Goal: Task Accomplishment & Management: Complete application form

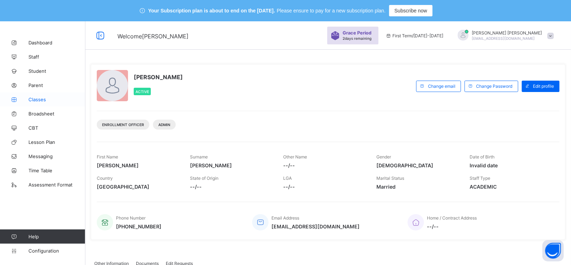
click at [34, 97] on span "Classes" at bounding box center [56, 100] width 57 height 6
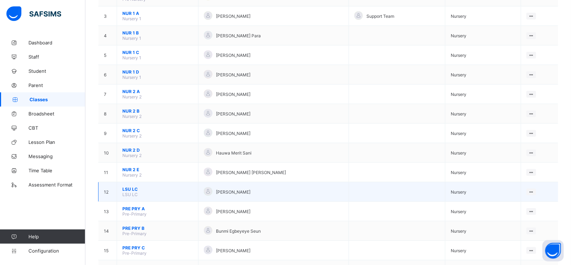
scroll to position [157, 0]
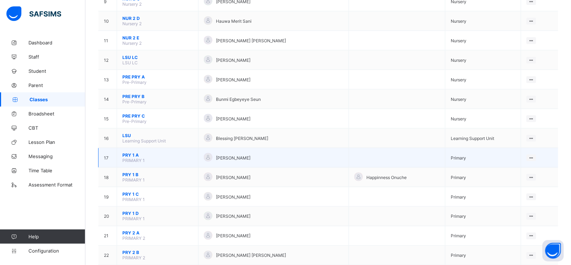
click at [130, 153] on span "PRY 1 A" at bounding box center [157, 155] width 70 height 5
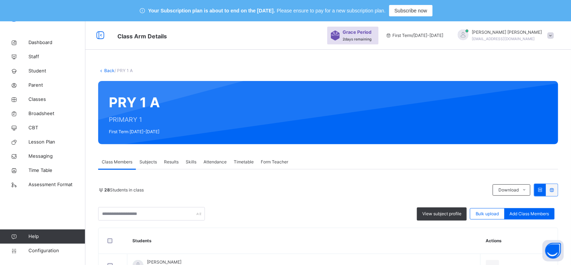
click at [153, 164] on span "Subjects" at bounding box center [147, 162] width 17 height 6
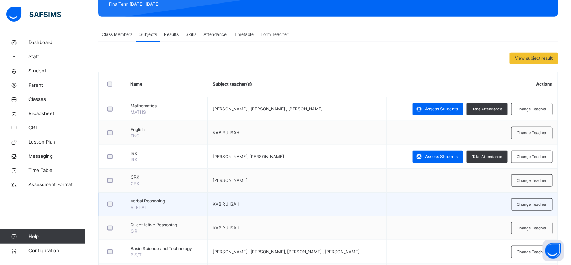
scroll to position [128, 0]
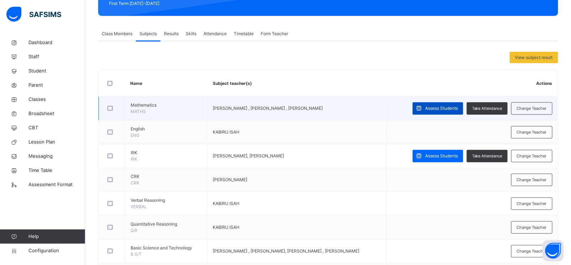
click at [442, 108] on span "Assess Students" at bounding box center [441, 108] width 33 height 6
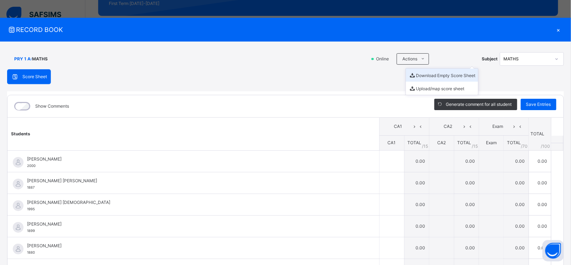
click at [426, 74] on li "Download Empty Score Sheet" at bounding box center [442, 75] width 72 height 13
click at [553, 31] on div "×" at bounding box center [558, 30] width 11 height 10
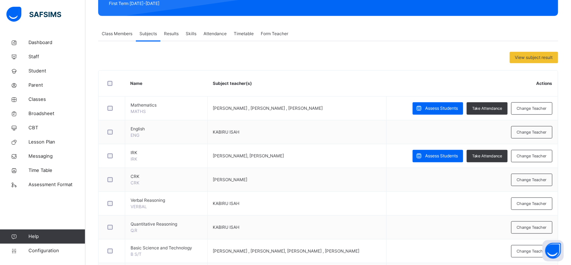
scroll to position [0, 0]
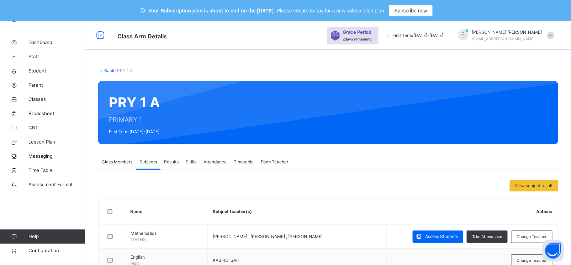
click at [105, 69] on link "Back" at bounding box center [109, 70] width 10 height 5
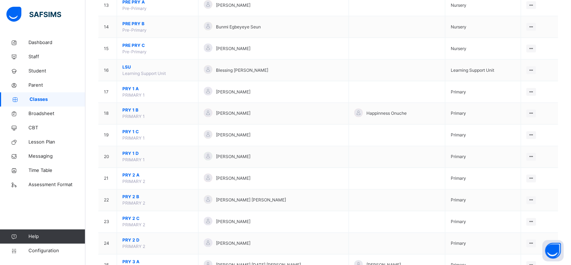
scroll to position [374, 0]
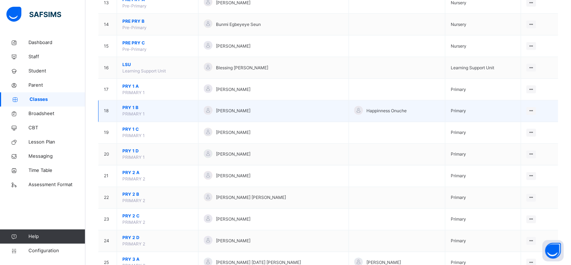
click at [131, 109] on span "PRY 1 B" at bounding box center [157, 108] width 70 height 6
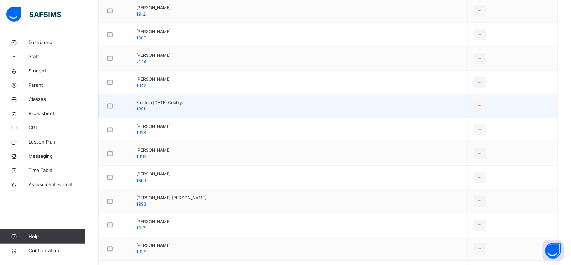
scroll to position [84, 0]
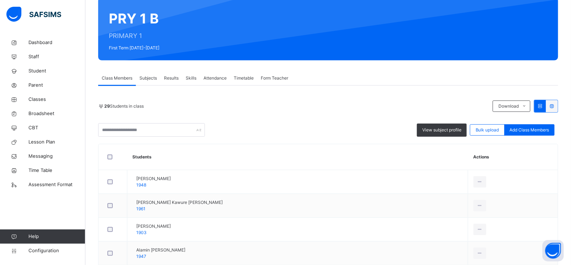
click at [145, 81] on span "Subjects" at bounding box center [147, 78] width 17 height 6
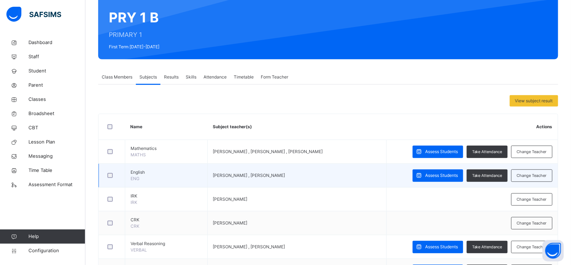
scroll to position [87, 0]
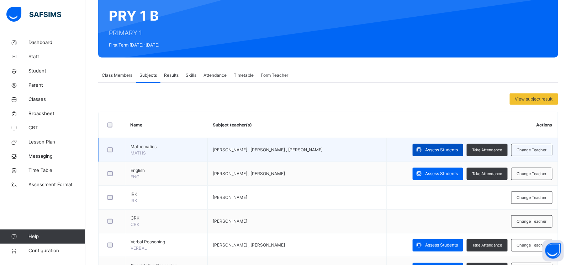
click at [442, 152] on span "Assess Students" at bounding box center [441, 150] width 33 height 6
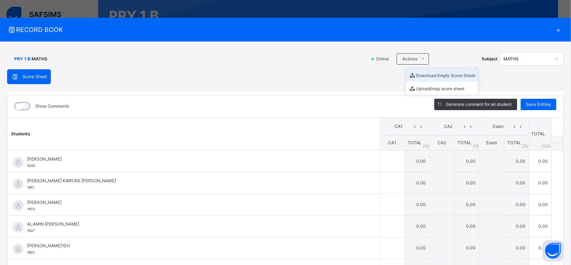
click at [421, 75] on li "Download Empty Score Sheet" at bounding box center [442, 75] width 72 height 13
click at [556, 28] on div "×" at bounding box center [558, 30] width 11 height 10
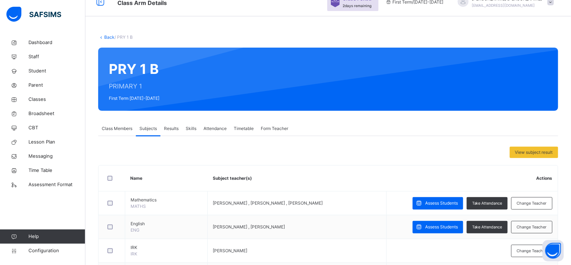
scroll to position [0, 0]
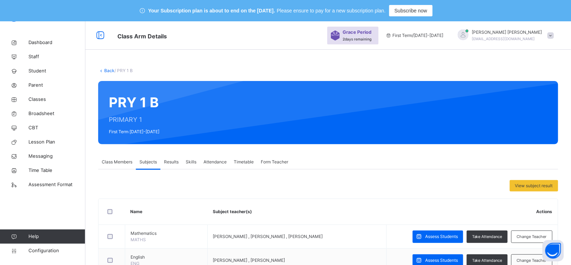
click at [109, 70] on link "Back" at bounding box center [109, 70] width 10 height 5
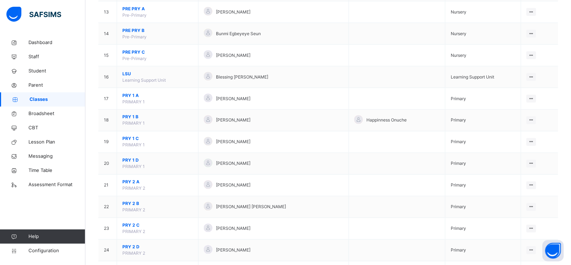
scroll to position [362, 0]
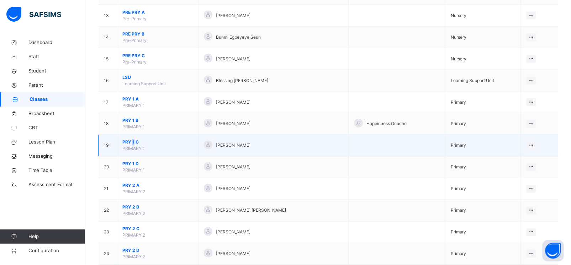
click at [133, 145] on span "PRY 1 C" at bounding box center [157, 142] width 70 height 6
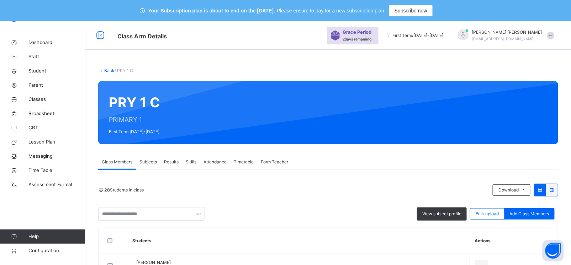
scroll to position [41, 0]
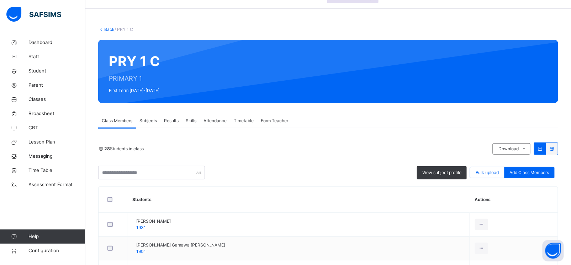
click at [147, 119] on span "Subjects" at bounding box center [147, 121] width 17 height 6
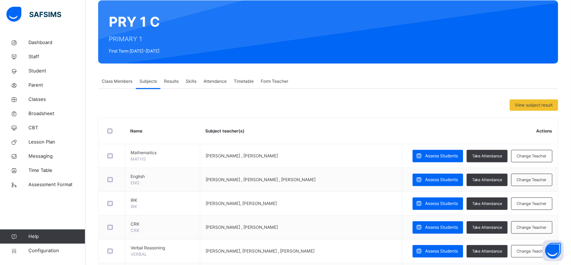
scroll to position [83, 0]
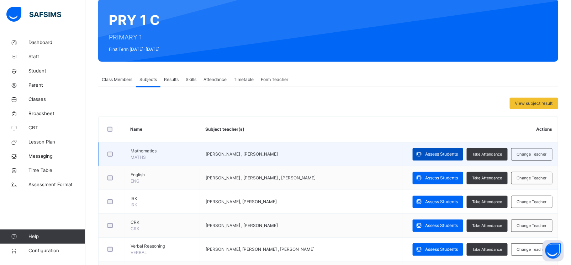
click at [440, 153] on span "Assess Students" at bounding box center [441, 154] width 33 height 6
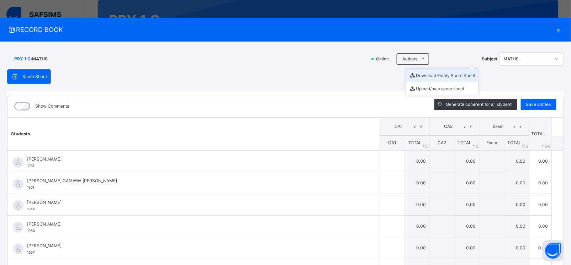
click at [420, 76] on li "Download Empty Score Sheet" at bounding box center [442, 75] width 72 height 13
click at [556, 30] on div "×" at bounding box center [558, 30] width 11 height 10
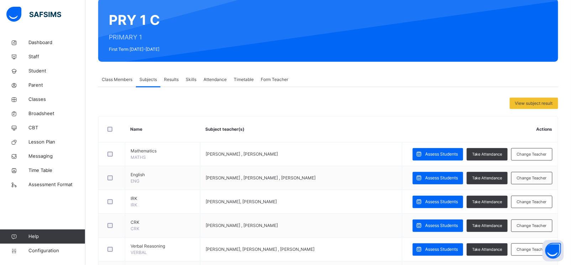
scroll to position [0, 0]
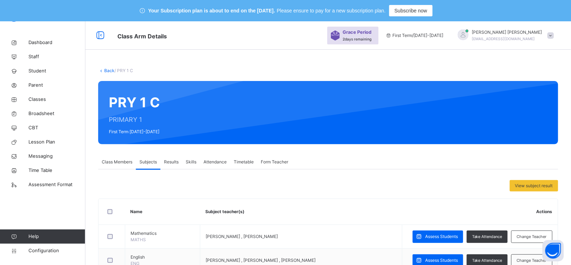
click at [109, 70] on link "Back" at bounding box center [109, 70] width 10 height 5
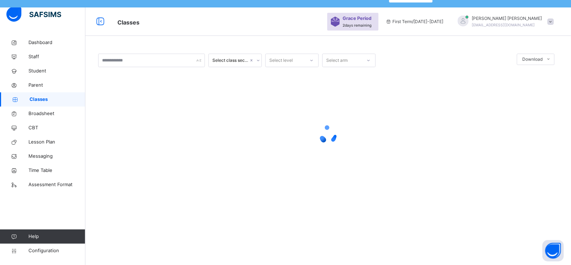
scroll to position [21, 0]
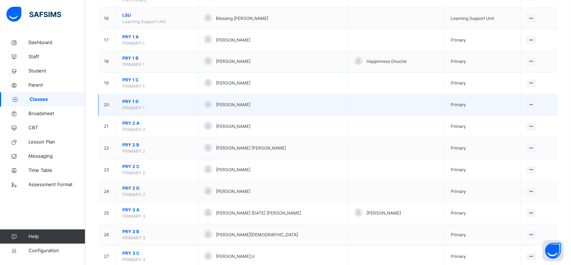
click at [132, 103] on span "PRY 1 D" at bounding box center [157, 102] width 70 height 6
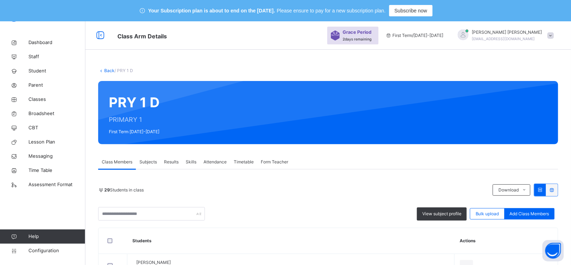
click at [145, 167] on div "Subjects" at bounding box center [148, 162] width 25 height 14
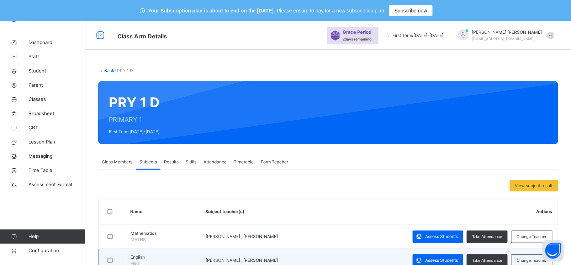
scroll to position [79, 0]
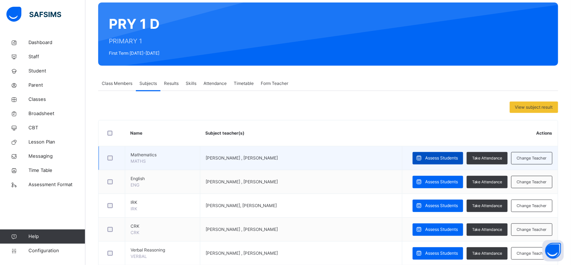
click at [452, 157] on span "Assess Students" at bounding box center [441, 158] width 33 height 6
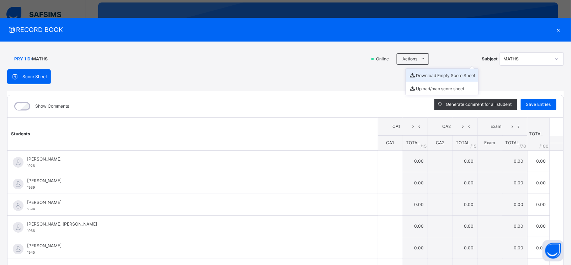
click at [417, 77] on li "Download Empty Score Sheet" at bounding box center [442, 75] width 72 height 13
click at [555, 28] on div "×" at bounding box center [558, 30] width 11 height 10
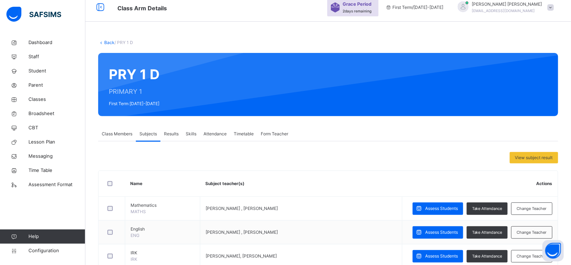
scroll to position [0, 0]
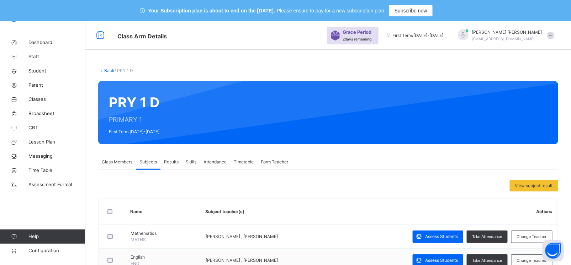
click at [108, 70] on link "Back" at bounding box center [109, 70] width 10 height 5
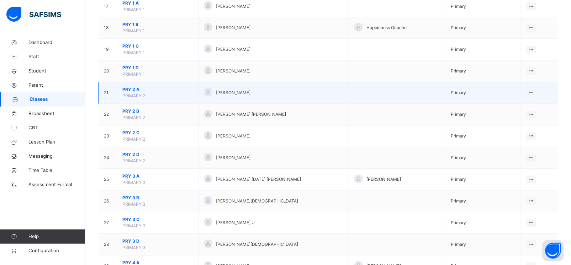
click at [131, 90] on span "PRY 2 A" at bounding box center [157, 90] width 70 height 6
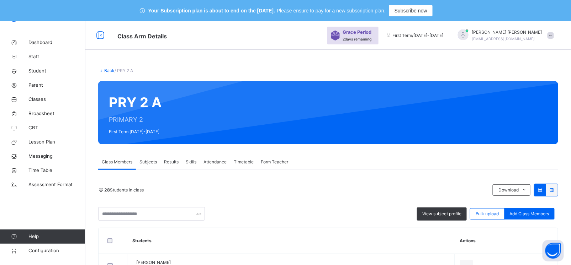
click at [151, 164] on span "Subjects" at bounding box center [147, 162] width 17 height 6
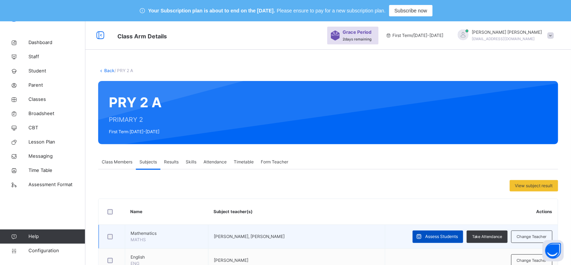
click at [441, 234] on span "Assess Students" at bounding box center [441, 237] width 33 height 6
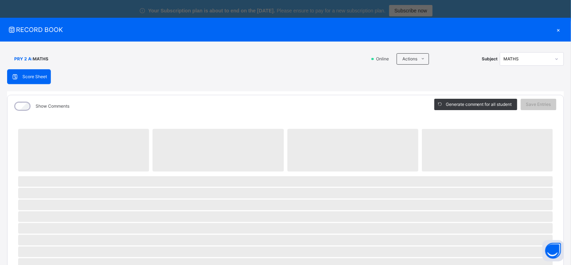
scroll to position [83, 0]
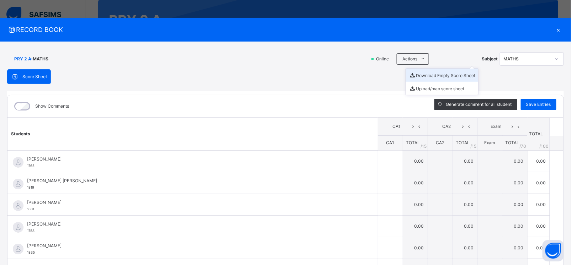
click at [424, 75] on li "Download Empty Score Sheet" at bounding box center [442, 75] width 72 height 13
click at [555, 31] on div "×" at bounding box center [558, 30] width 11 height 10
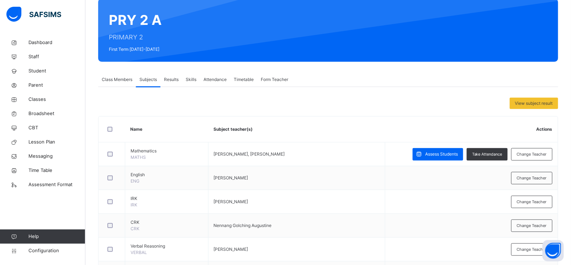
scroll to position [0, 0]
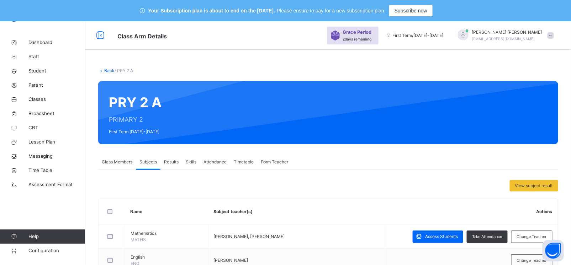
click at [109, 73] on link "Back" at bounding box center [109, 70] width 10 height 5
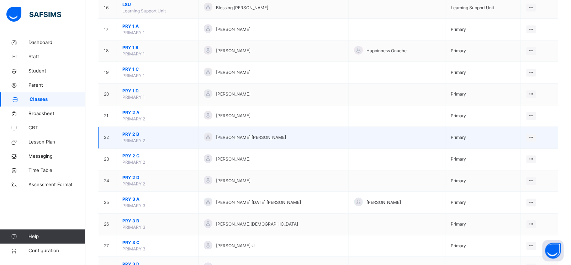
click at [131, 136] on span "PRY 2 B" at bounding box center [157, 135] width 70 height 6
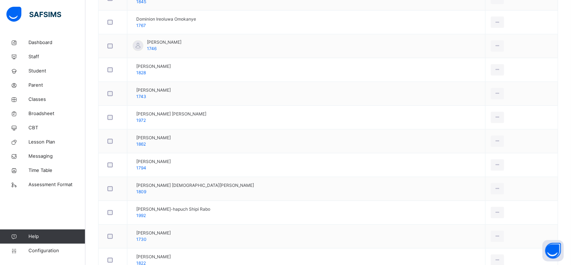
scroll to position [37, 0]
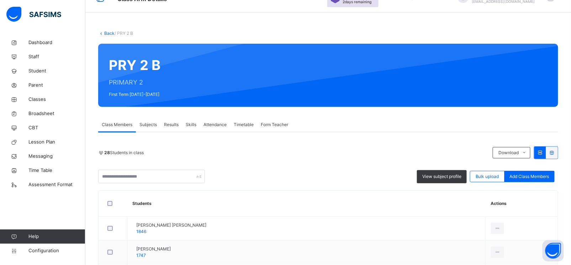
click at [151, 120] on div "Subjects" at bounding box center [148, 125] width 25 height 14
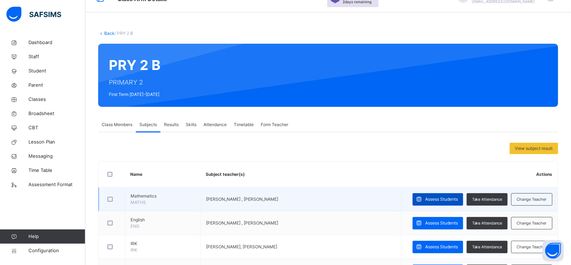
click at [458, 197] on span "Assess Students" at bounding box center [441, 199] width 33 height 6
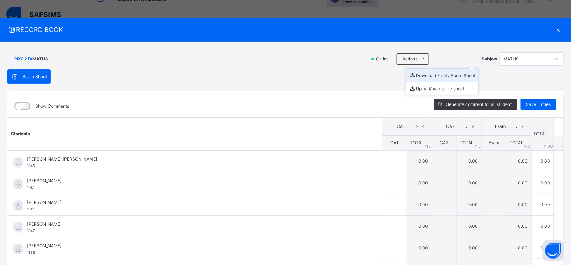
click at [417, 73] on li "Download Empty Score Sheet" at bounding box center [442, 75] width 72 height 13
click at [558, 28] on div "×" at bounding box center [558, 30] width 11 height 10
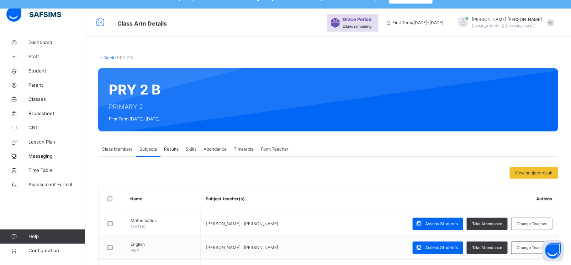
scroll to position [0, 0]
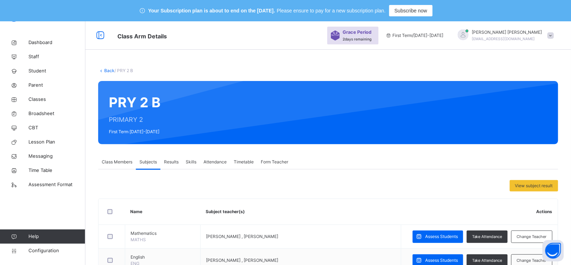
click at [110, 71] on link "Back" at bounding box center [109, 70] width 10 height 5
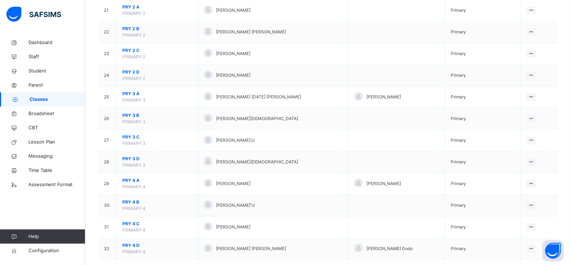
scroll to position [540, 0]
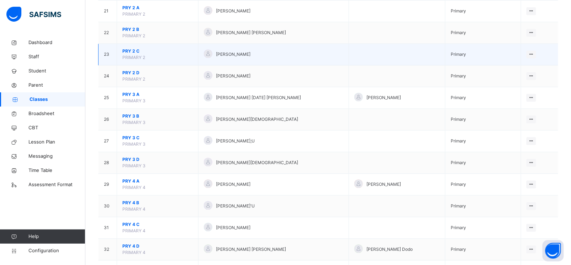
click at [129, 52] on span "PRY 2 C" at bounding box center [157, 51] width 70 height 6
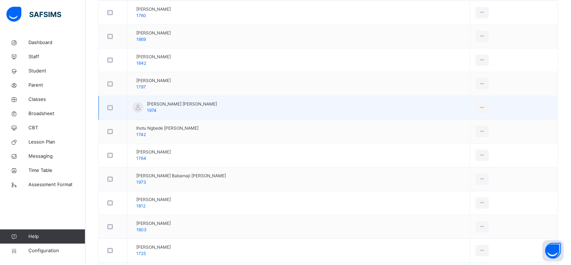
scroll to position [178, 0]
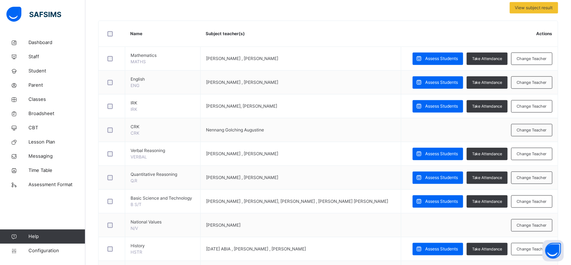
scroll to position [3, 0]
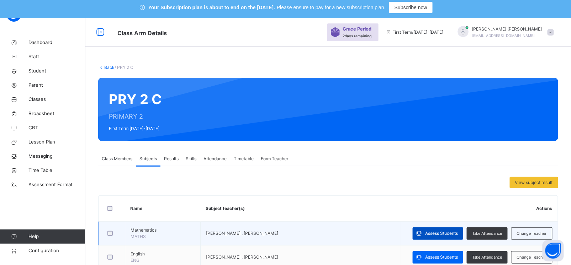
click at [458, 231] on span "Assess Students" at bounding box center [441, 234] width 33 height 6
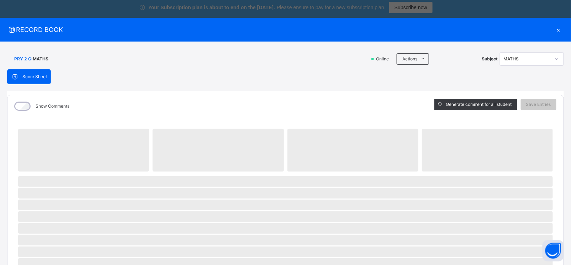
scroll to position [86, 0]
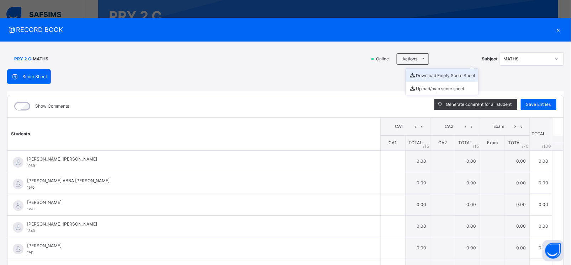
click at [417, 77] on li "Download Empty Score Sheet" at bounding box center [442, 75] width 72 height 13
click at [554, 31] on div "×" at bounding box center [558, 30] width 11 height 10
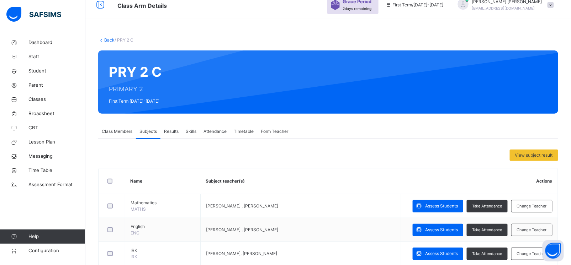
scroll to position [0, 0]
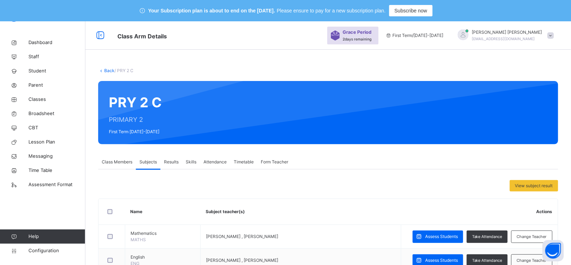
click at [110, 70] on link "Back" at bounding box center [109, 70] width 10 height 5
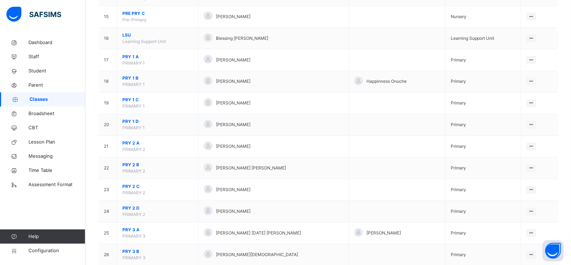
scroll to position [404, 0]
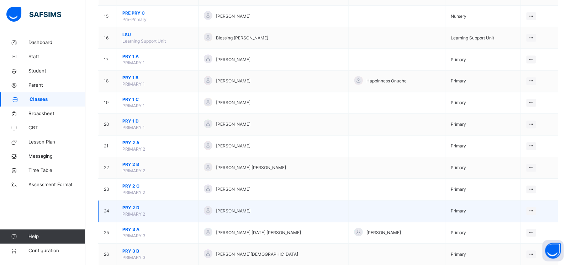
click at [130, 209] on span "PRY 2 D" at bounding box center [157, 208] width 70 height 6
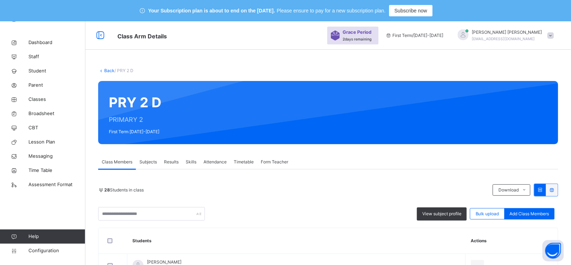
click at [153, 162] on span "Subjects" at bounding box center [147, 162] width 17 height 6
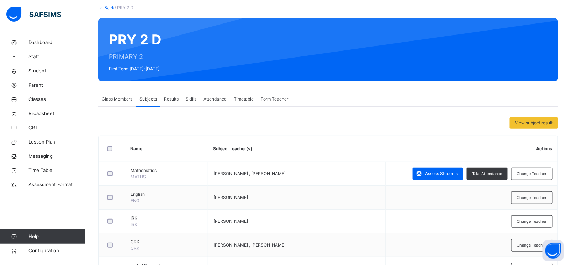
scroll to position [67, 0]
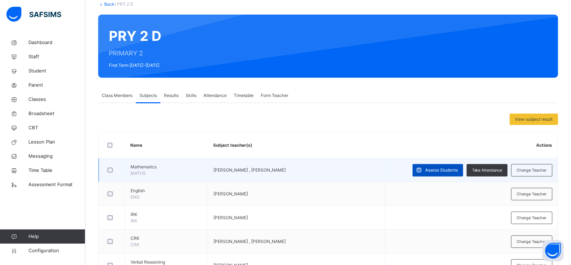
click at [437, 169] on span "Assess Students" at bounding box center [441, 170] width 33 height 6
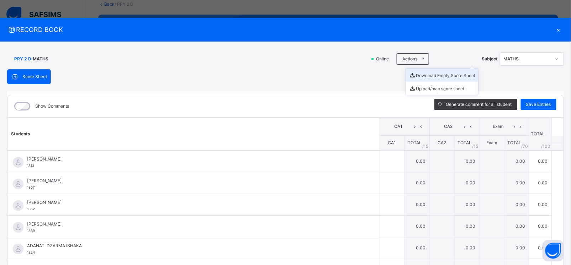
click at [421, 78] on li "Download Empty Score Sheet" at bounding box center [442, 75] width 72 height 13
click at [556, 27] on div "×" at bounding box center [558, 30] width 11 height 10
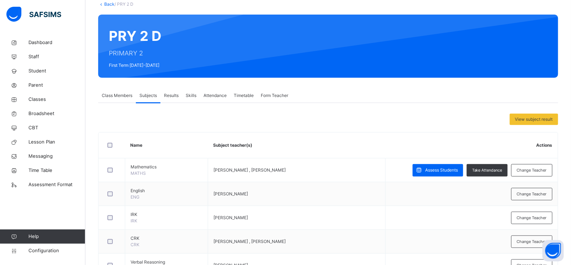
scroll to position [0, 0]
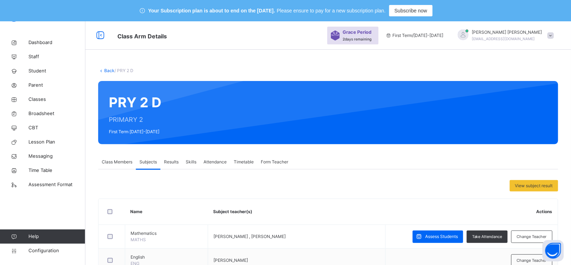
click at [110, 70] on link "Back" at bounding box center [109, 70] width 10 height 5
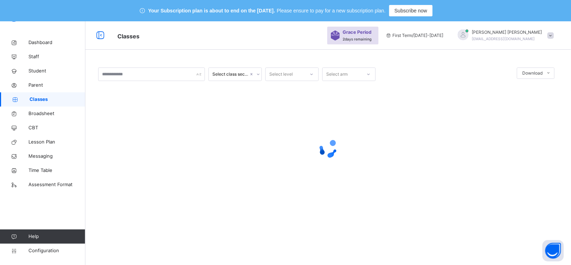
scroll to position [21, 0]
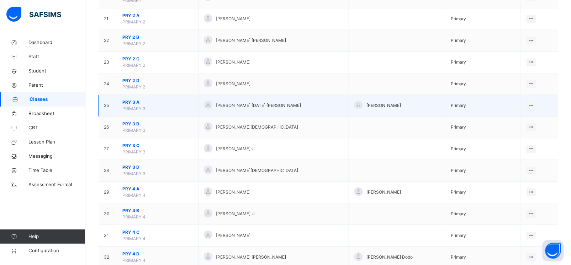
click at [132, 102] on span "PRY 3 A" at bounding box center [157, 102] width 70 height 6
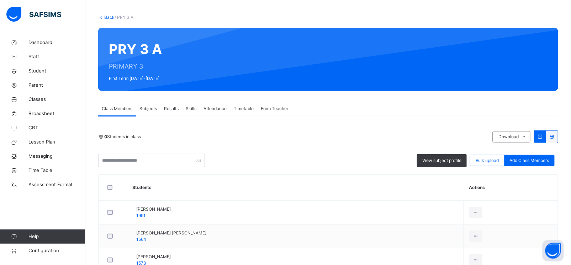
scroll to position [31, 0]
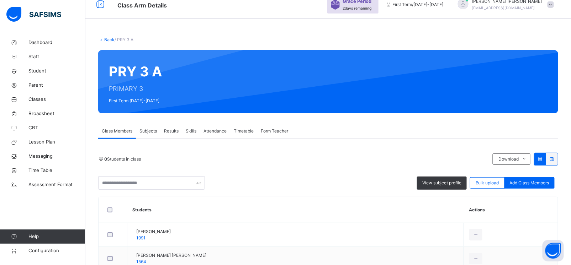
click at [149, 133] on span "Subjects" at bounding box center [147, 131] width 17 height 6
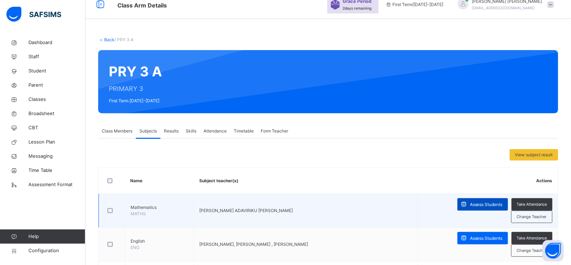
scroll to position [75, 0]
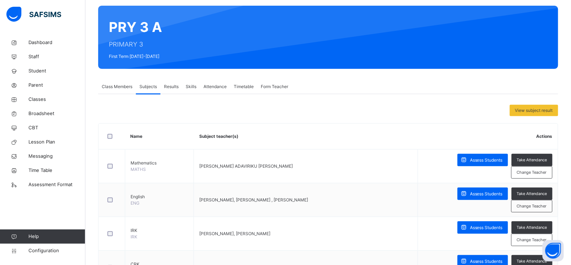
click at [483, 162] on span "Assess Students" at bounding box center [486, 160] width 33 height 6
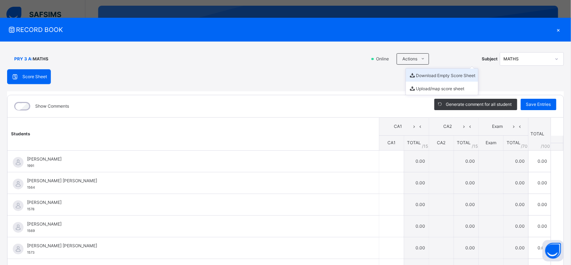
click at [420, 74] on li "Download Empty Score Sheet" at bounding box center [442, 75] width 72 height 13
click at [554, 27] on div "×" at bounding box center [558, 30] width 11 height 10
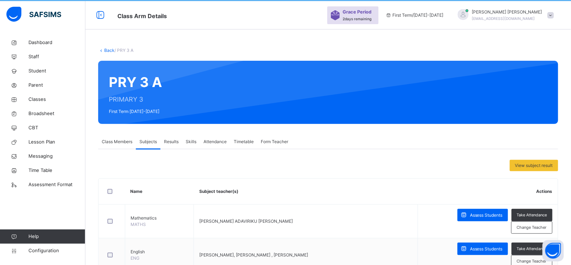
scroll to position [0, 0]
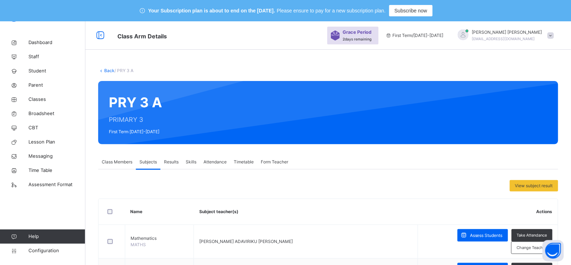
click at [110, 70] on link "Back" at bounding box center [109, 70] width 10 height 5
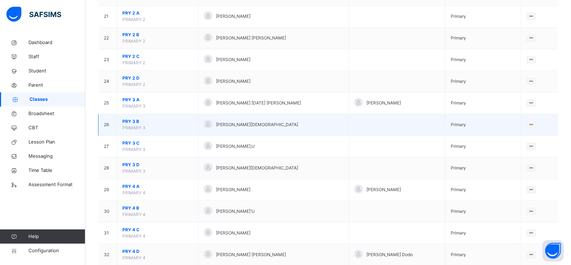
click at [133, 124] on span "PRY 3 B" at bounding box center [157, 121] width 70 height 6
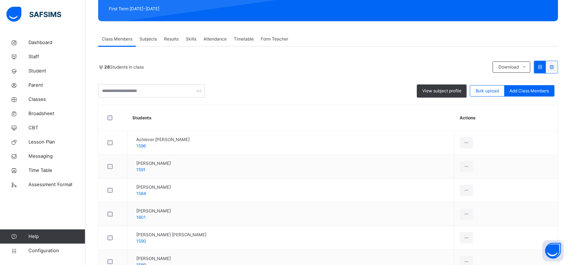
scroll to position [63, 0]
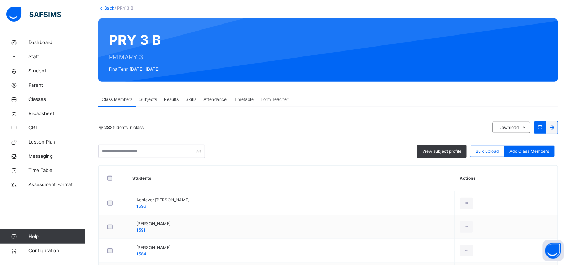
click at [150, 103] on span "Subjects" at bounding box center [147, 99] width 17 height 6
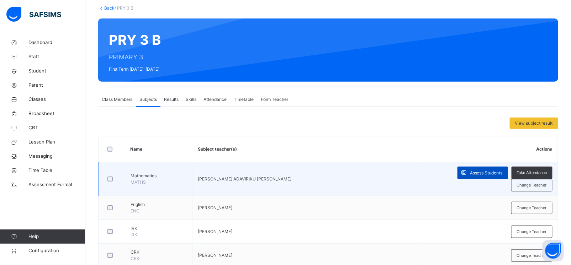
scroll to position [119, 0]
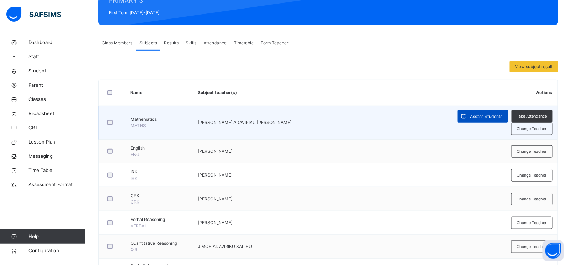
click at [470, 120] on span "Assess Students" at bounding box center [486, 117] width 33 height 6
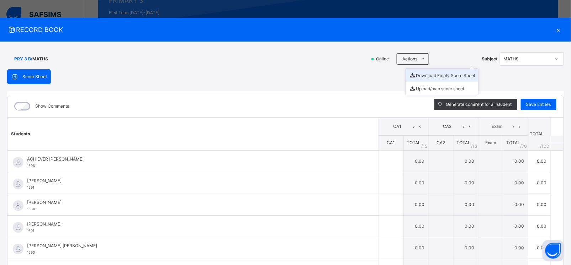
click at [431, 73] on li "Download Empty Score Sheet" at bounding box center [442, 75] width 72 height 13
click at [555, 31] on div "×" at bounding box center [558, 30] width 11 height 10
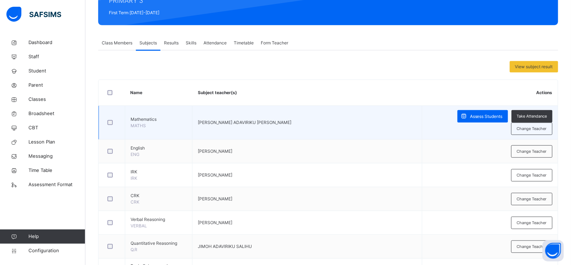
scroll to position [0, 0]
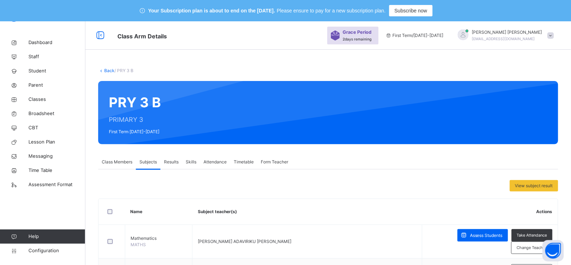
click at [108, 70] on link "Back" at bounding box center [109, 70] width 10 height 5
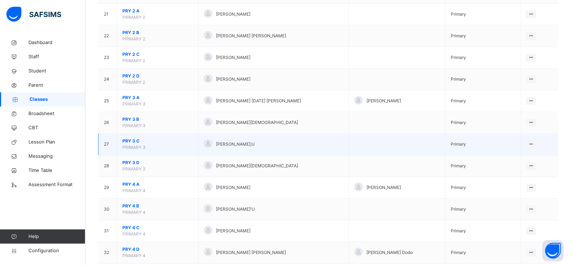
click at [133, 144] on span "PRY 3 C" at bounding box center [157, 141] width 70 height 6
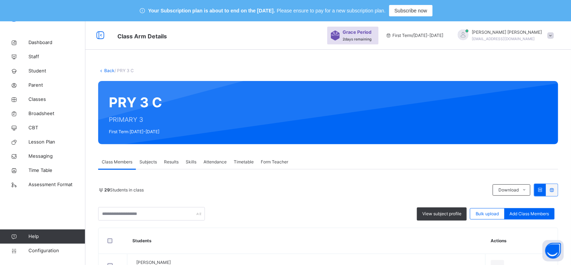
click at [148, 160] on span "Subjects" at bounding box center [147, 162] width 17 height 6
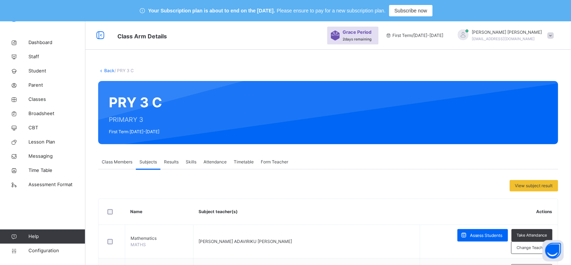
click at [470, 233] on span "Assess Students" at bounding box center [486, 236] width 33 height 6
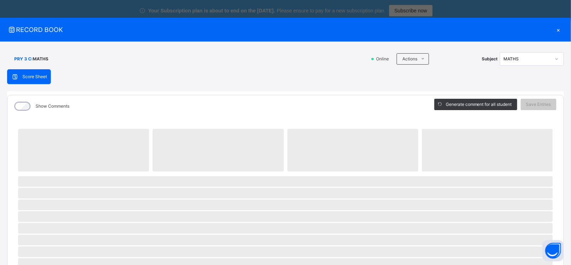
scroll to position [120, 0]
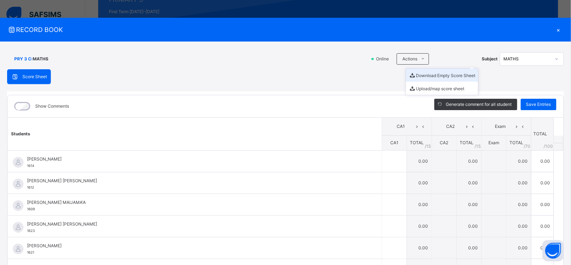
click at [420, 79] on li "Download Empty Score Sheet" at bounding box center [442, 75] width 72 height 13
click at [555, 28] on div "×" at bounding box center [558, 30] width 11 height 10
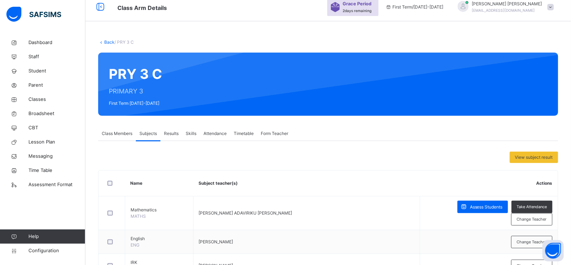
scroll to position [0, 0]
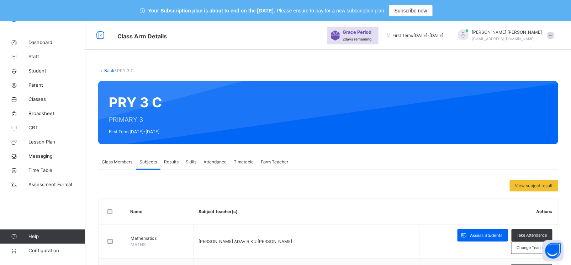
click at [109, 71] on link "Back" at bounding box center [109, 70] width 10 height 5
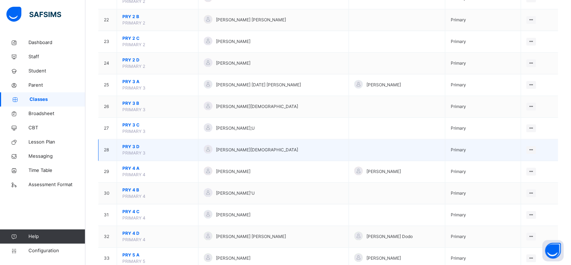
click at [134, 147] on span "PRY 3 D" at bounding box center [157, 147] width 70 height 6
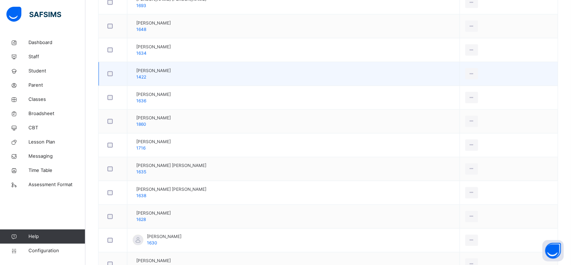
scroll to position [274, 0]
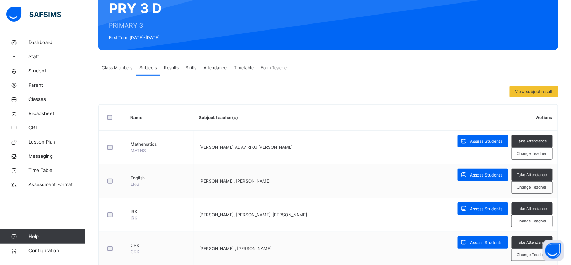
scroll to position [87, 0]
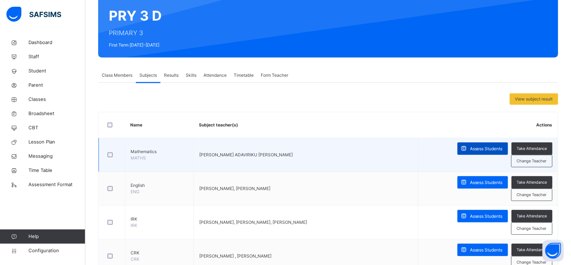
click at [484, 147] on span "Assess Students" at bounding box center [486, 149] width 33 height 6
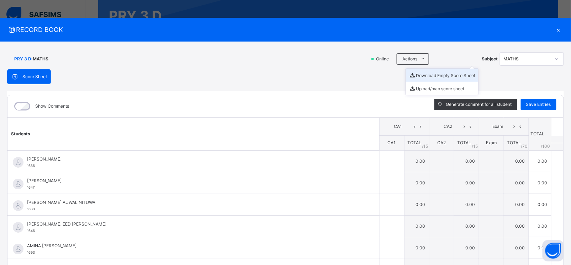
click at [425, 75] on li "Download Empty Score Sheet" at bounding box center [442, 75] width 72 height 13
click at [556, 28] on div "×" at bounding box center [558, 30] width 11 height 10
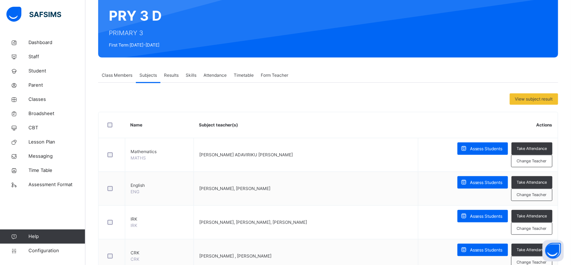
scroll to position [0, 0]
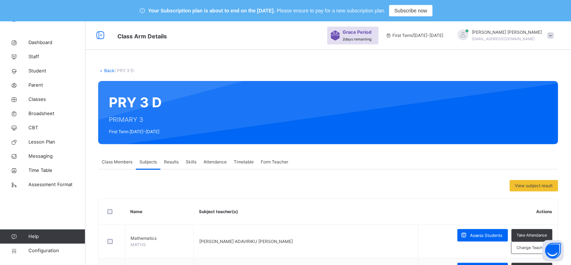
click at [105, 70] on link "Back" at bounding box center [109, 70] width 10 height 5
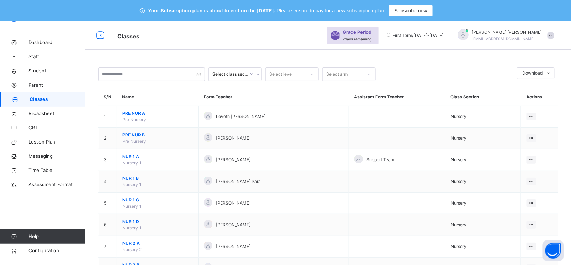
scroll to position [16, 0]
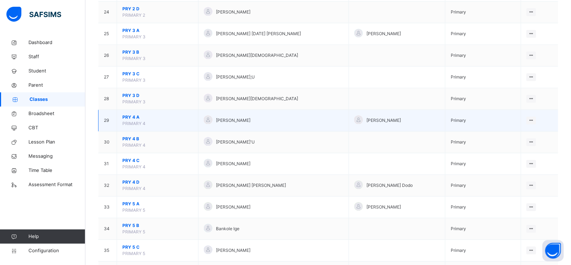
click at [132, 118] on span "PRY 4 A" at bounding box center [157, 117] width 70 height 6
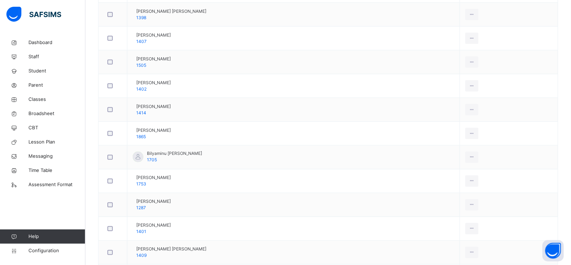
scroll to position [153, 0]
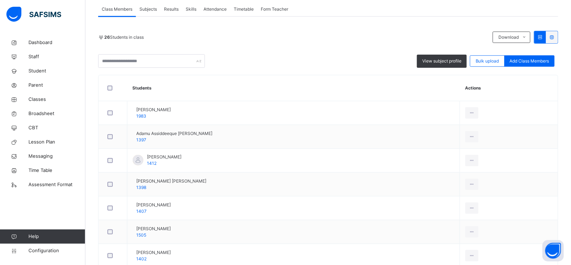
click at [146, 16] on div "Subjects" at bounding box center [148, 9] width 25 height 14
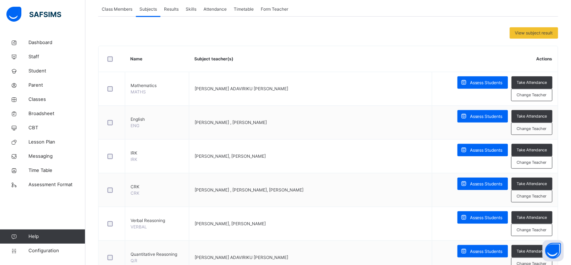
scroll to position [107, 0]
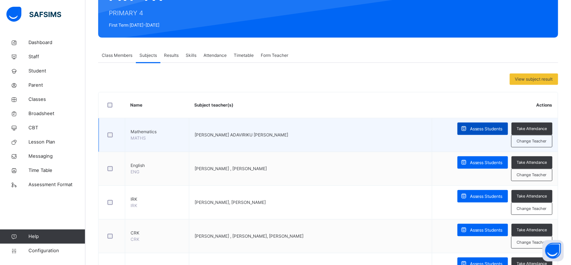
click at [482, 131] on span "Assess Students" at bounding box center [486, 129] width 33 height 6
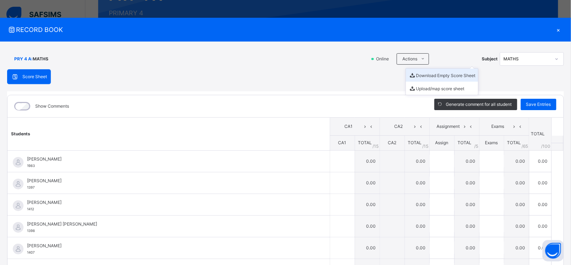
click at [421, 73] on li "Download Empty Score Sheet" at bounding box center [442, 75] width 72 height 13
click at [554, 31] on div "×" at bounding box center [558, 30] width 11 height 10
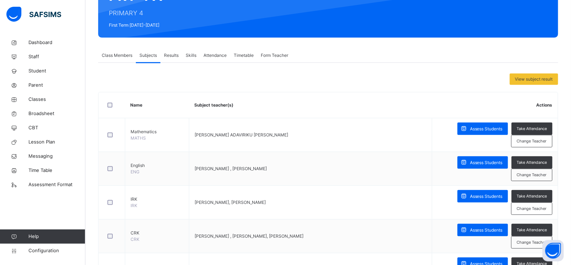
scroll to position [0, 0]
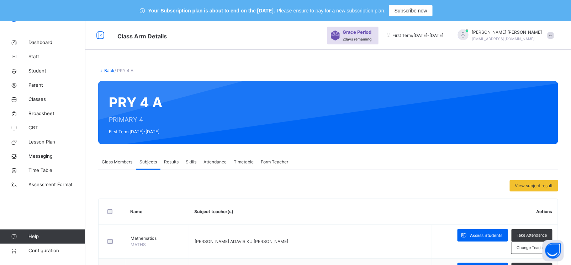
click at [107, 72] on link "Back" at bounding box center [109, 70] width 10 height 5
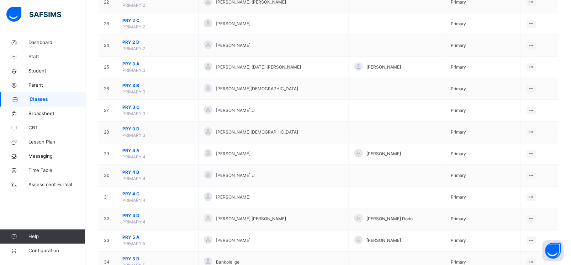
scroll to position [573, 0]
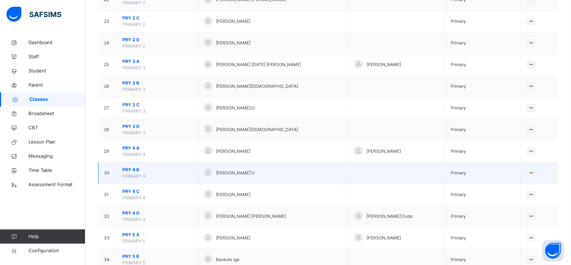
click at [128, 173] on span "PRY 4 B" at bounding box center [157, 170] width 70 height 6
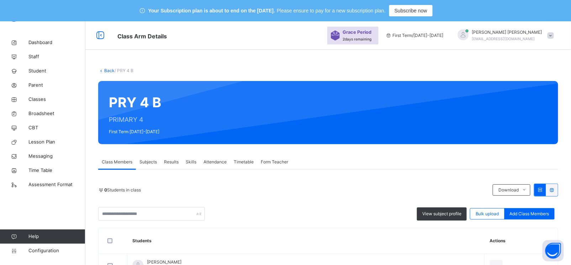
click at [155, 162] on span "Subjects" at bounding box center [147, 162] width 17 height 6
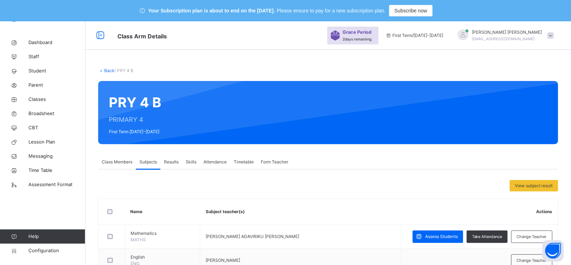
click at [443, 234] on span "Assess Students" at bounding box center [441, 237] width 33 height 6
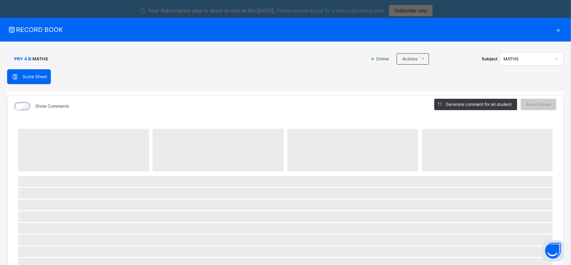
scroll to position [74, 0]
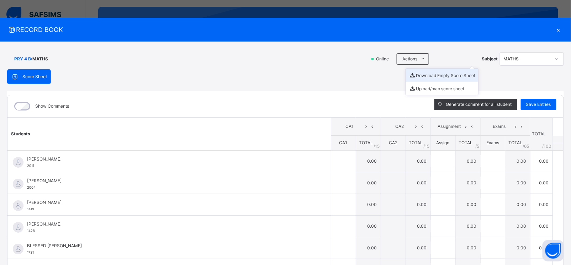
click at [419, 73] on li "Download Empty Score Sheet" at bounding box center [442, 75] width 72 height 13
click at [557, 28] on div "×" at bounding box center [558, 30] width 11 height 10
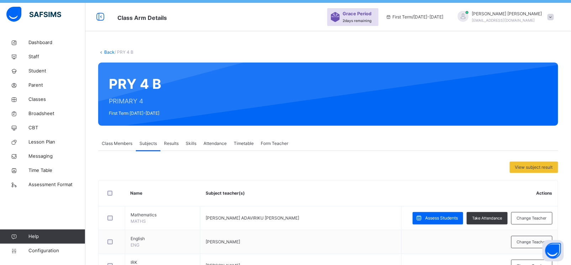
scroll to position [0, 0]
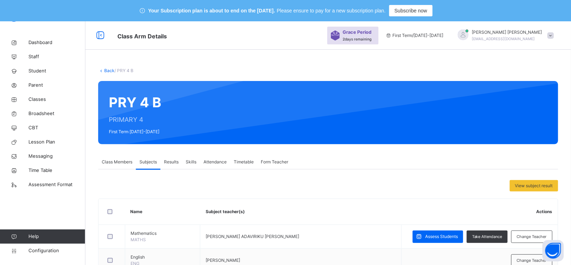
click at [110, 70] on link "Back" at bounding box center [109, 70] width 10 height 5
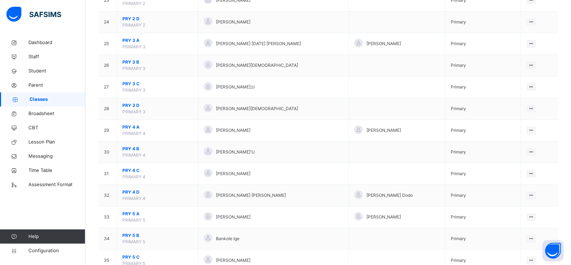
scroll to position [597, 0]
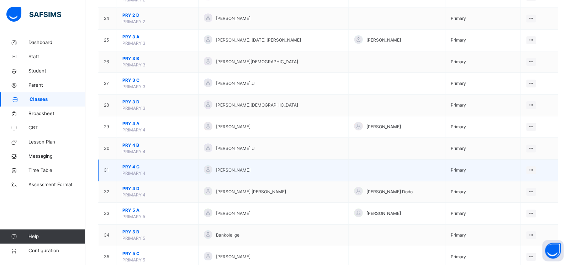
click at [133, 168] on span "PRY 4 C" at bounding box center [157, 167] width 70 height 6
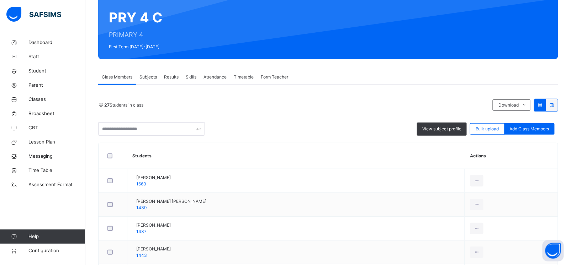
scroll to position [74, 0]
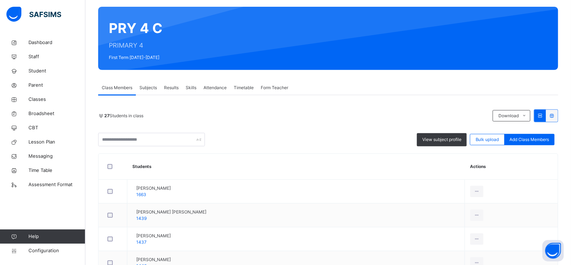
click at [148, 89] on span "Subjects" at bounding box center [147, 88] width 17 height 6
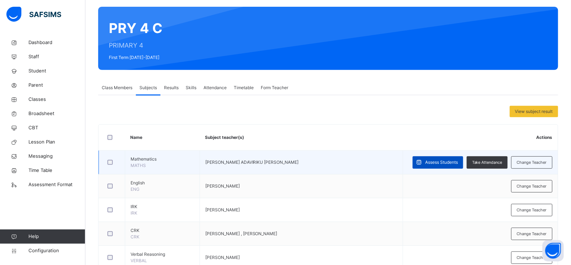
click at [444, 160] on span "Assess Students" at bounding box center [441, 162] width 33 height 6
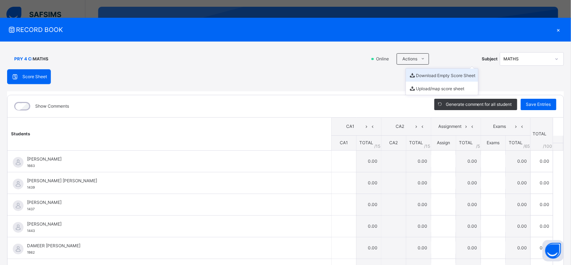
click at [420, 74] on li "Download Empty Score Sheet" at bounding box center [442, 75] width 72 height 13
click at [554, 31] on div "×" at bounding box center [558, 30] width 11 height 10
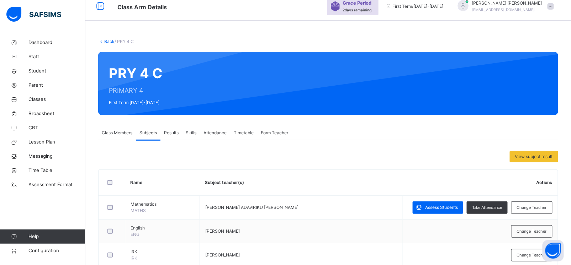
scroll to position [0, 0]
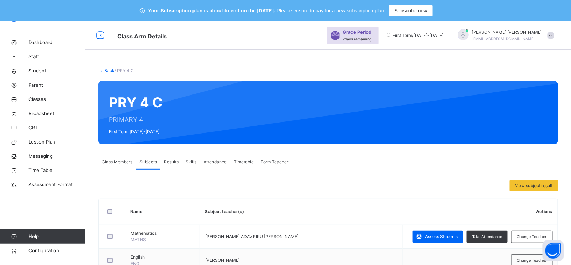
click at [106, 68] on link "Back" at bounding box center [109, 70] width 10 height 5
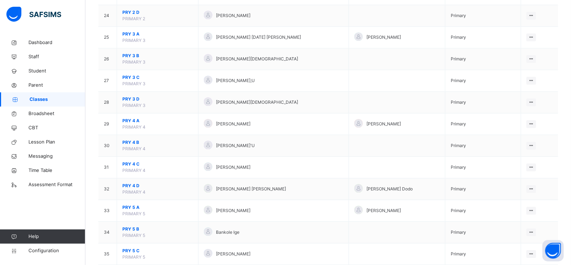
scroll to position [624, 0]
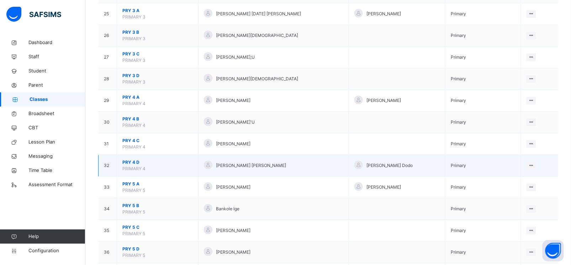
click at [131, 166] on span "PRY 4 D" at bounding box center [157, 162] width 70 height 6
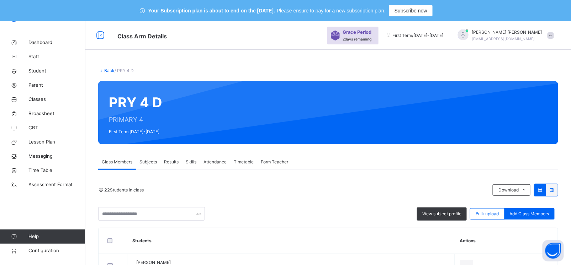
click at [150, 162] on span "Subjects" at bounding box center [147, 162] width 17 height 6
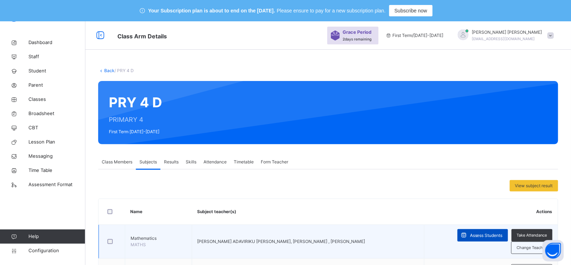
scroll to position [91, 0]
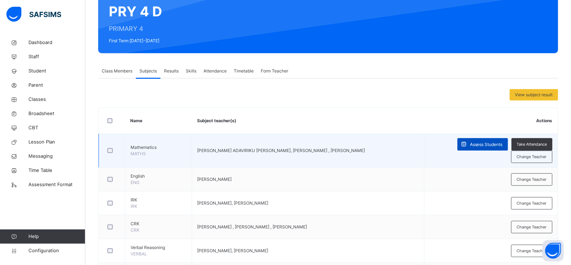
click at [492, 147] on span "Assess Students" at bounding box center [486, 145] width 33 height 6
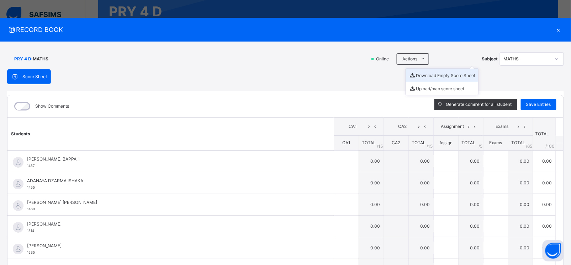
click at [422, 75] on li "Download Empty Score Sheet" at bounding box center [442, 75] width 72 height 13
click at [554, 30] on div "×" at bounding box center [558, 30] width 11 height 10
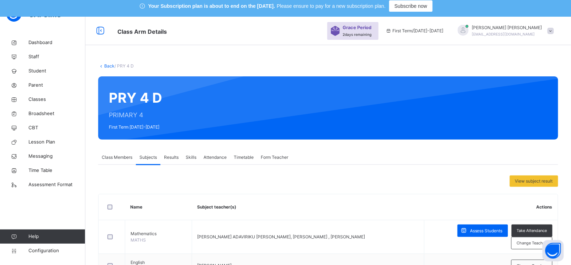
scroll to position [0, 0]
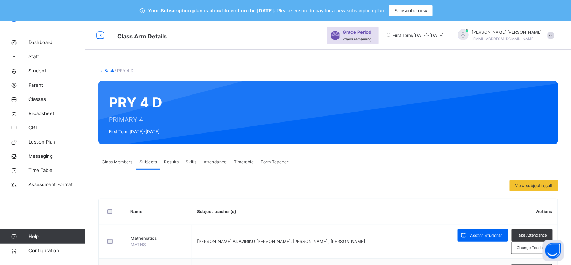
click at [110, 71] on link "Back" at bounding box center [109, 70] width 10 height 5
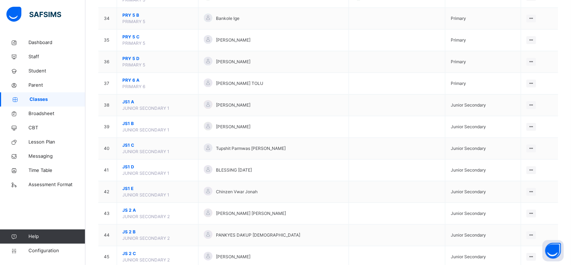
scroll to position [654, 0]
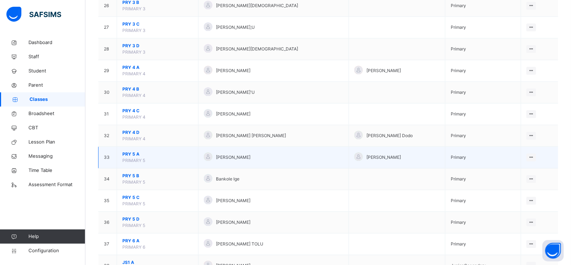
click at [128, 156] on span "PRY 5 A" at bounding box center [157, 154] width 70 height 6
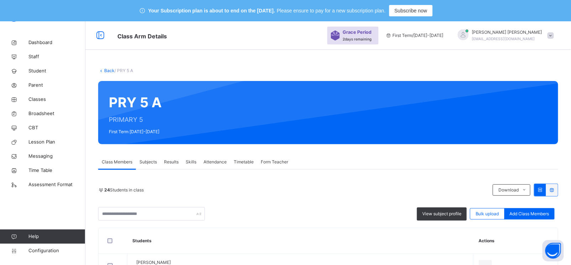
click at [147, 164] on span "Subjects" at bounding box center [147, 162] width 17 height 6
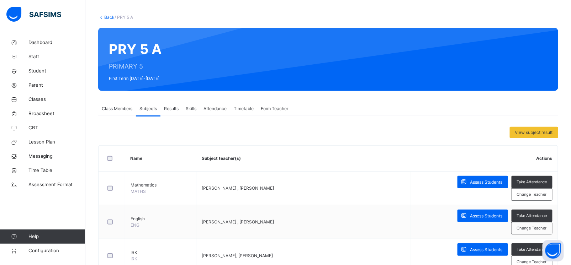
scroll to position [54, 0]
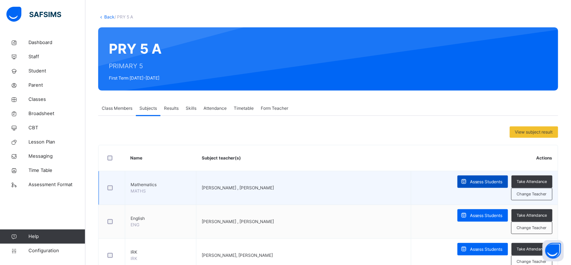
click at [470, 182] on span "Assess Students" at bounding box center [486, 182] width 33 height 6
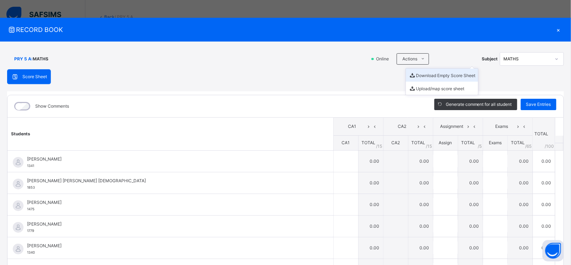
click at [417, 76] on li "Download Empty Score Sheet" at bounding box center [442, 75] width 72 height 13
click at [556, 28] on div "×" at bounding box center [558, 30] width 11 height 10
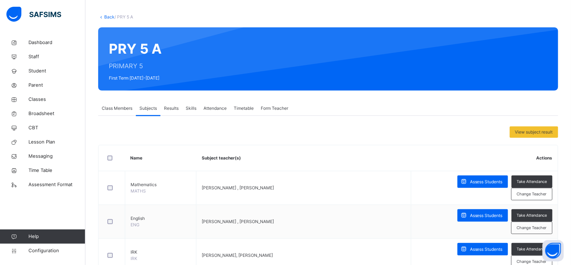
scroll to position [0, 0]
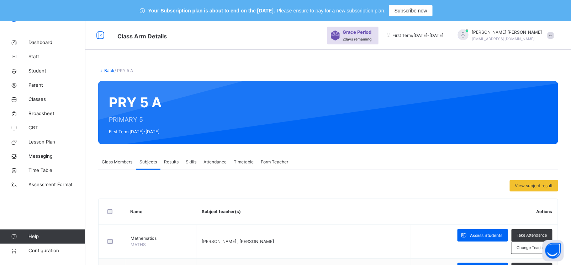
click at [111, 71] on link "Back" at bounding box center [109, 70] width 10 height 5
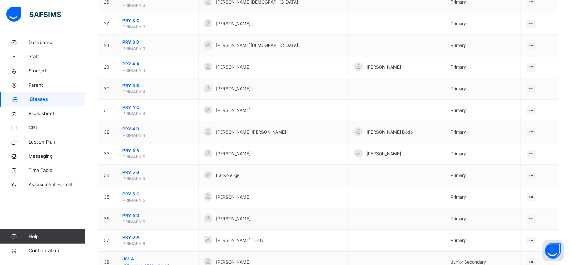
scroll to position [659, 0]
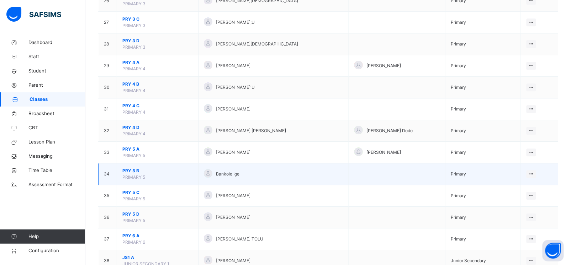
click at [129, 171] on span "PRY 5 B" at bounding box center [157, 171] width 70 height 6
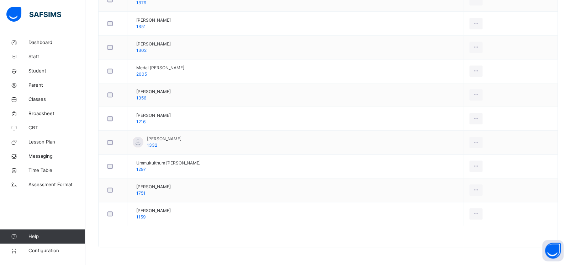
scroll to position [135, 0]
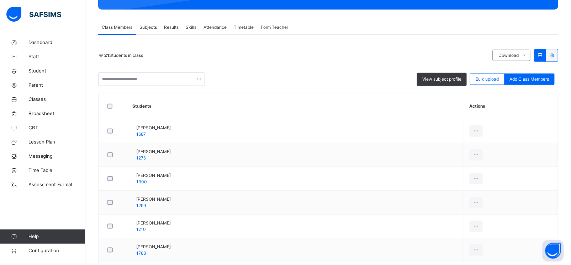
click at [150, 27] on span "Subjects" at bounding box center [147, 27] width 17 height 6
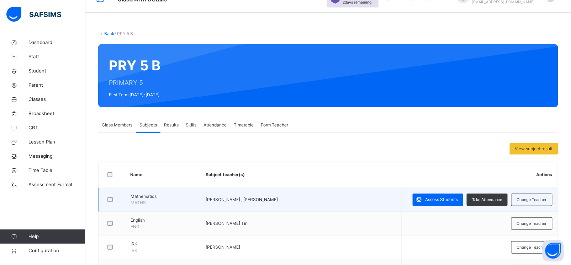
scroll to position [37, 0]
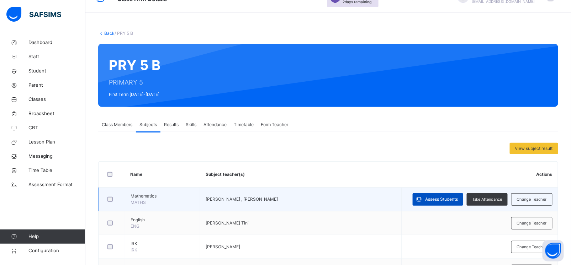
click at [438, 201] on span "Assess Students" at bounding box center [441, 199] width 33 height 6
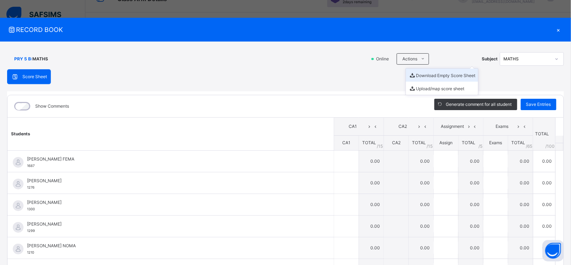
click at [420, 74] on li "Download Empty Score Sheet" at bounding box center [442, 75] width 72 height 13
click at [555, 31] on div "×" at bounding box center [558, 30] width 11 height 10
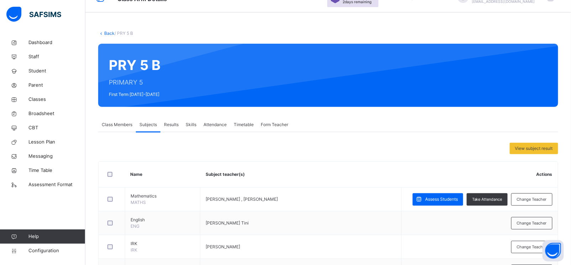
scroll to position [0, 0]
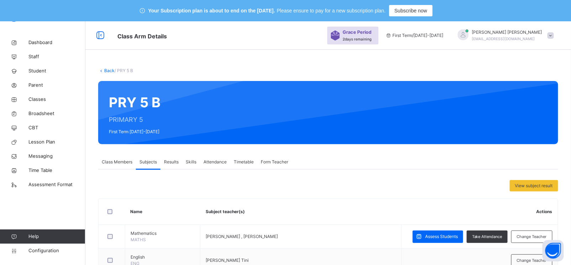
click at [109, 70] on link "Back" at bounding box center [109, 70] width 10 height 5
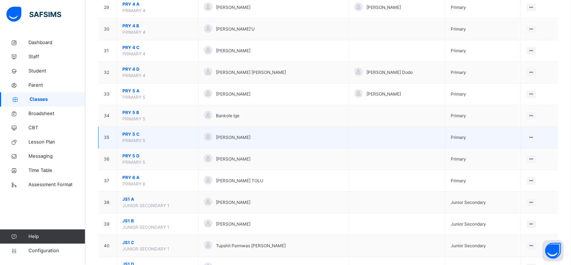
click at [128, 136] on span "PRY 5 C" at bounding box center [157, 134] width 70 height 6
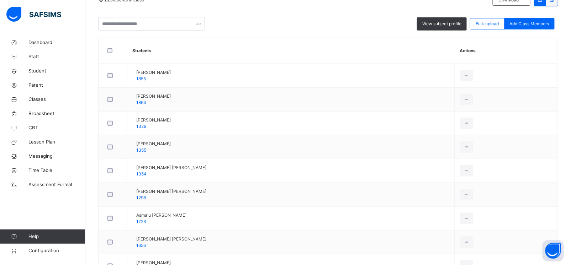
scroll to position [60, 0]
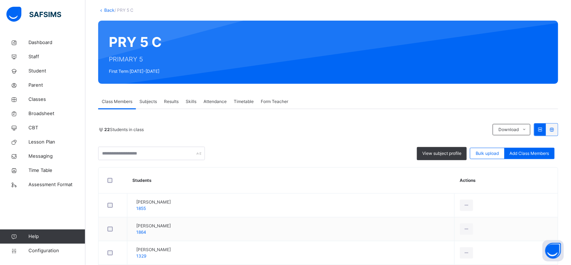
click at [146, 105] on span "Subjects" at bounding box center [147, 102] width 17 height 6
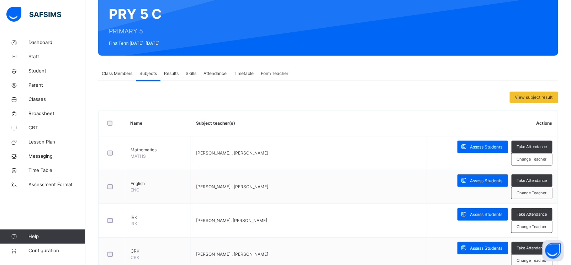
scroll to position [99, 0]
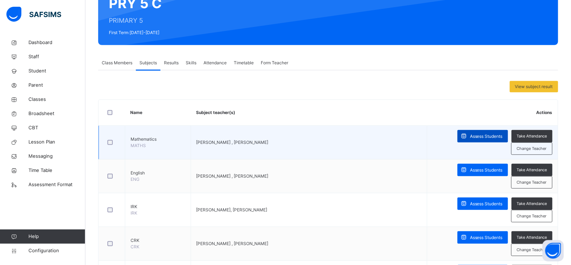
click at [498, 137] on span "Assess Students" at bounding box center [486, 136] width 33 height 6
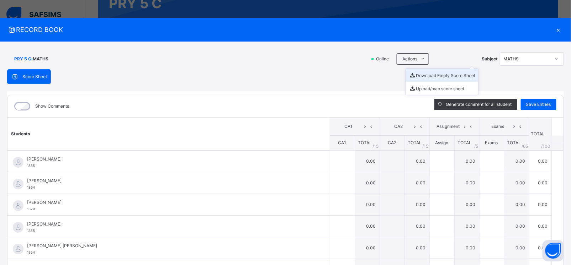
click at [411, 78] on li "Download Empty Score Sheet" at bounding box center [442, 75] width 72 height 13
click at [555, 29] on div "×" at bounding box center [558, 30] width 11 height 10
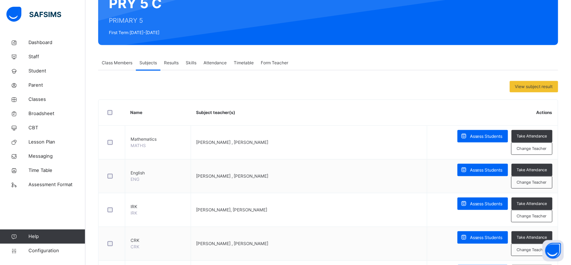
scroll to position [0, 0]
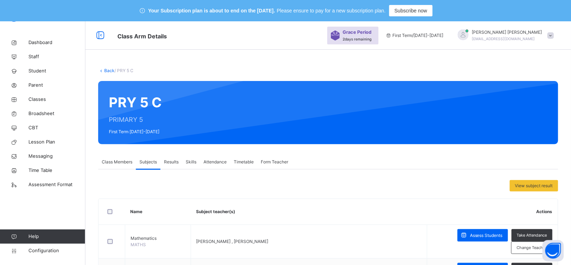
click at [109, 70] on link "Back" at bounding box center [109, 70] width 10 height 5
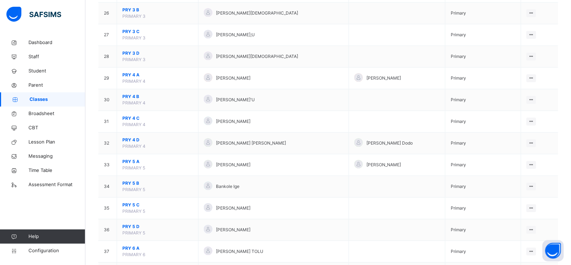
scroll to position [647, 0]
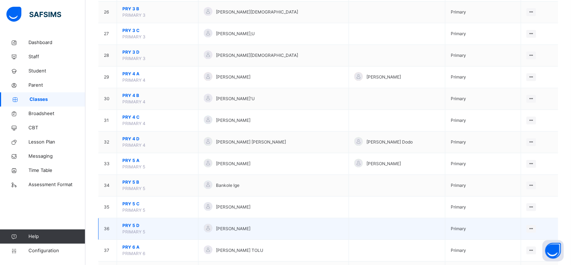
click at [129, 227] on span "PRY 5 D" at bounding box center [157, 226] width 70 height 6
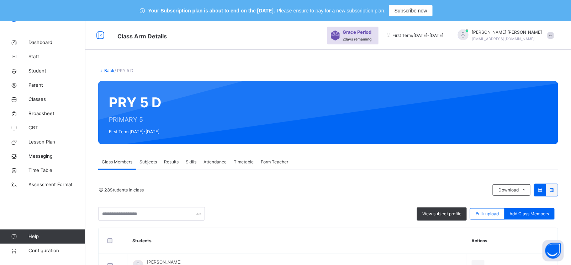
click at [145, 162] on span "Subjects" at bounding box center [147, 162] width 17 height 6
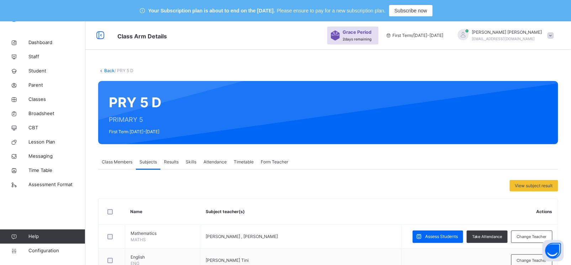
click at [440, 97] on div "PRY 5 D PRIMARY 5 First Term 2025-2026" at bounding box center [328, 112] width 460 height 63
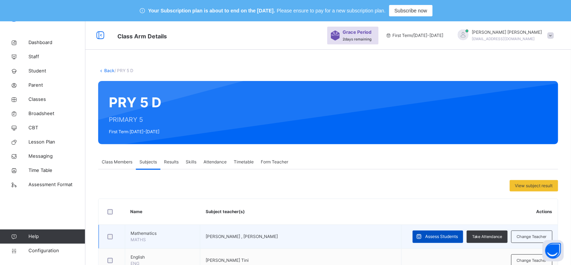
scroll to position [141, 0]
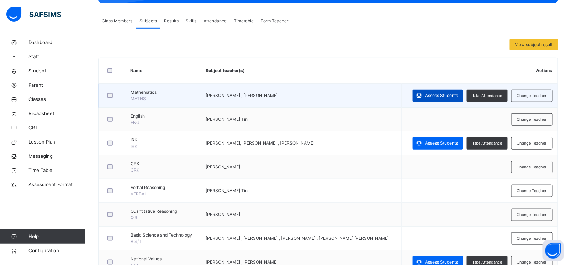
click at [439, 96] on span "Assess Students" at bounding box center [441, 96] width 33 height 6
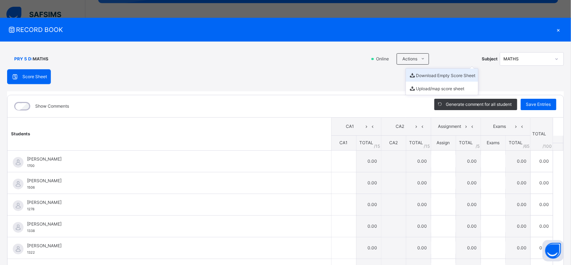
click at [422, 73] on li "Download Empty Score Sheet" at bounding box center [442, 75] width 72 height 13
click at [553, 26] on div "×" at bounding box center [558, 30] width 11 height 10
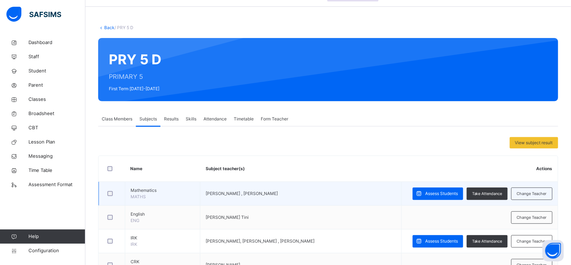
scroll to position [0, 0]
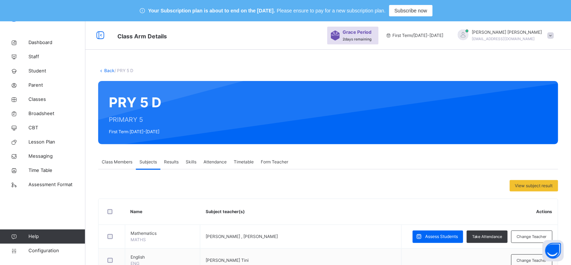
click at [107, 70] on link "Back" at bounding box center [109, 70] width 10 height 5
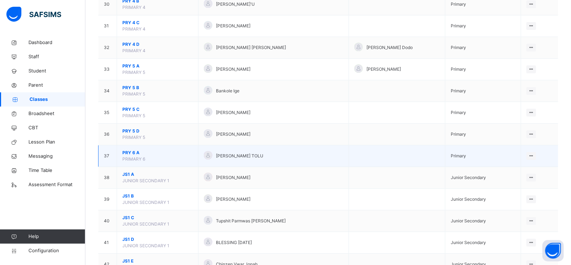
scroll to position [771, 0]
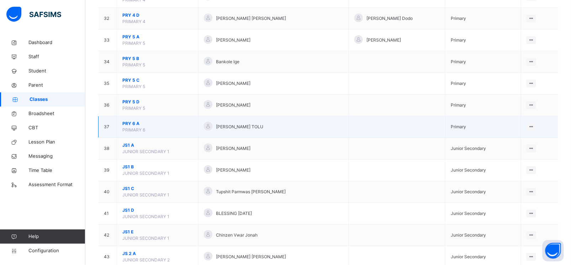
click at [132, 126] on span "PRY 6 A" at bounding box center [157, 124] width 70 height 6
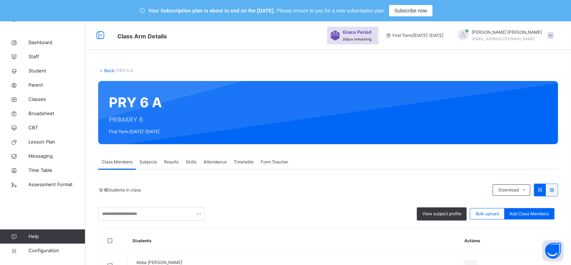
click at [143, 160] on span "Subjects" at bounding box center [147, 162] width 17 height 6
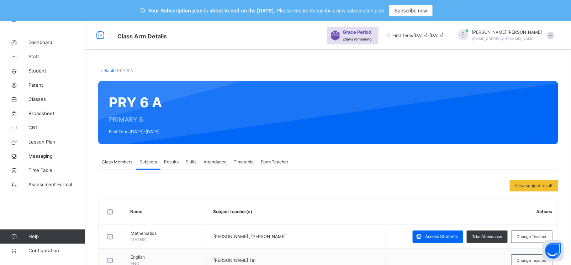
click at [440, 235] on span "Assess Students" at bounding box center [441, 237] width 33 height 6
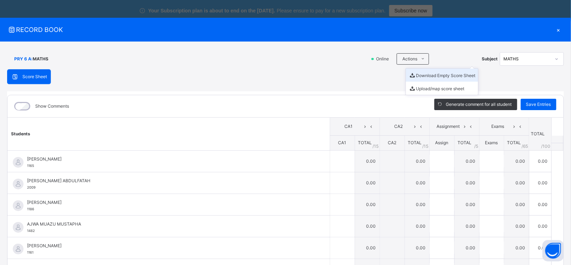
click at [424, 74] on li "Download Empty Score Sheet" at bounding box center [442, 75] width 72 height 13
click at [553, 31] on div "×" at bounding box center [558, 30] width 11 height 10
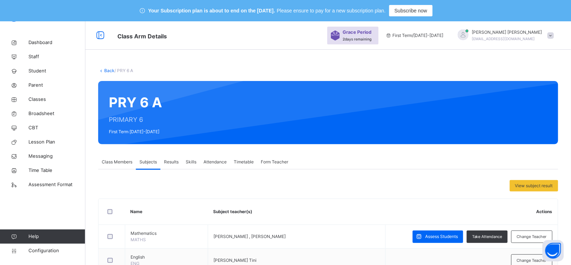
drag, startPoint x: 107, startPoint y: 71, endPoint x: 187, endPoint y: 228, distance: 176.0
click at [106, 71] on link "Back" at bounding box center [109, 70] width 10 height 5
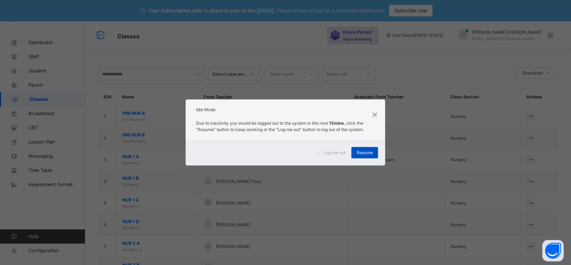
click at [368, 153] on span "Resume" at bounding box center [365, 153] width 16 height 6
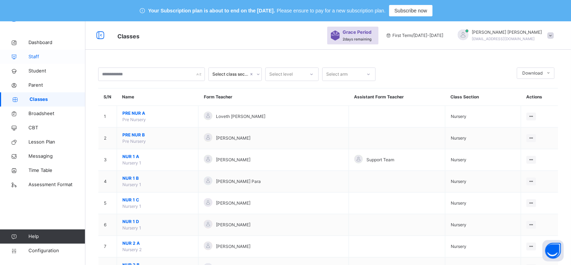
drag, startPoint x: 37, startPoint y: 72, endPoint x: 32, endPoint y: 56, distance: 16.7
click at [37, 71] on span "Student" at bounding box center [56, 71] width 57 height 7
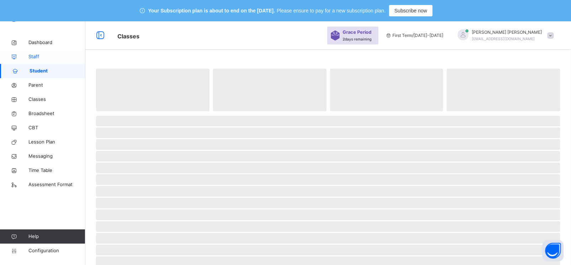
click at [31, 53] on span "Staff" at bounding box center [56, 56] width 57 height 7
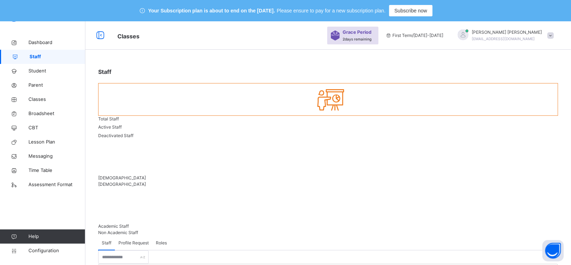
scroll to position [33, 0]
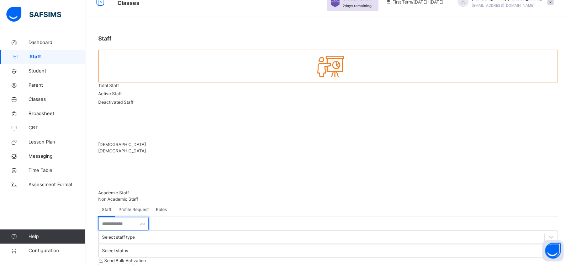
click at [126, 217] on input "text" at bounding box center [123, 224] width 51 height 14
click at [120, 217] on input "text" at bounding box center [123, 224] width 51 height 14
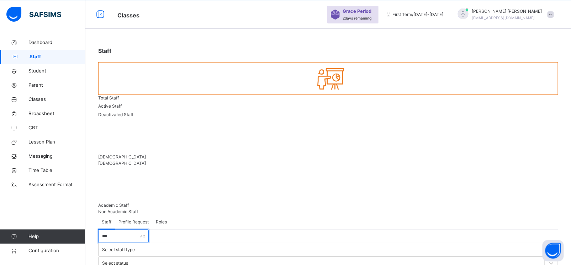
click at [126, 230] on input "***" at bounding box center [123, 237] width 51 height 14
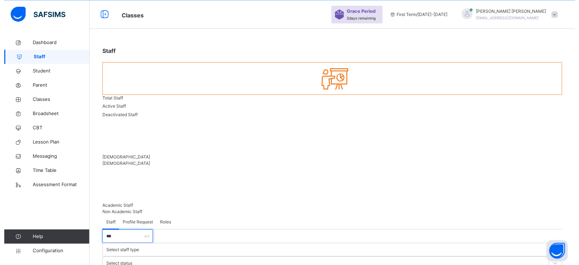
scroll to position [33, 0]
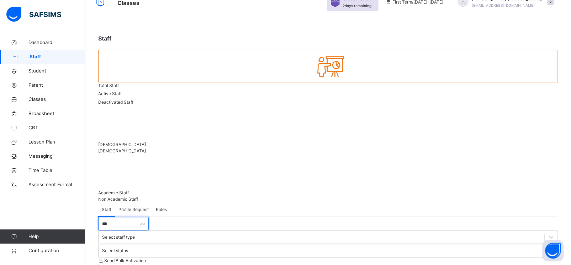
type input "***"
select select "**"
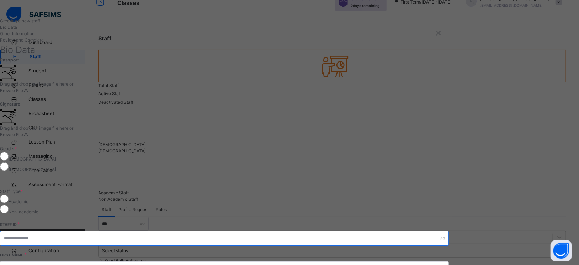
click at [306, 231] on input "text" at bounding box center [224, 238] width 449 height 15
type input "*******"
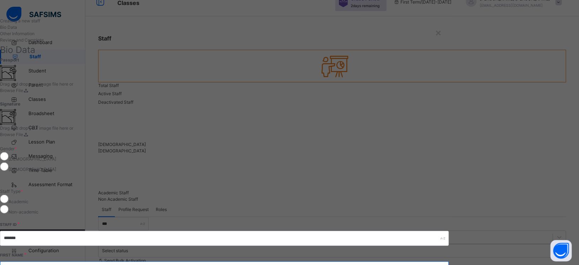
click at [293, 262] on input "text" at bounding box center [224, 269] width 449 height 15
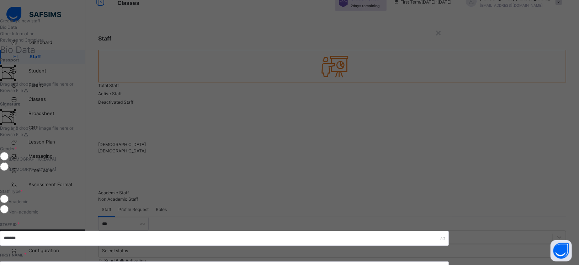
click at [121, 43] on div "Bio Data Other Information Review and Complete" at bounding box center [224, 33] width 449 height 19
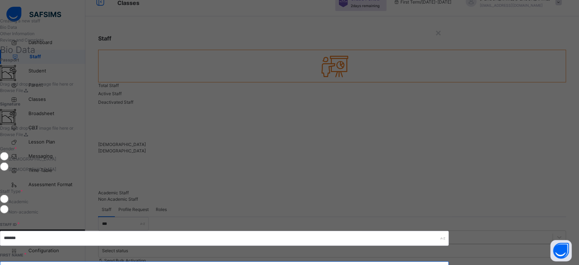
click at [309, 262] on input "text" at bounding box center [224, 269] width 449 height 15
type input "*******"
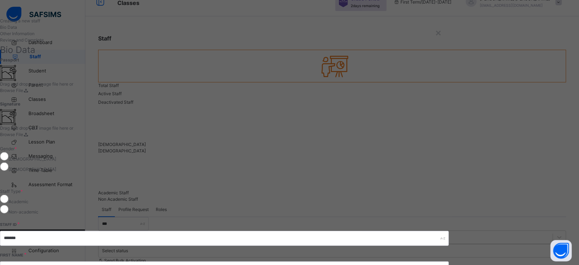
type input "****"
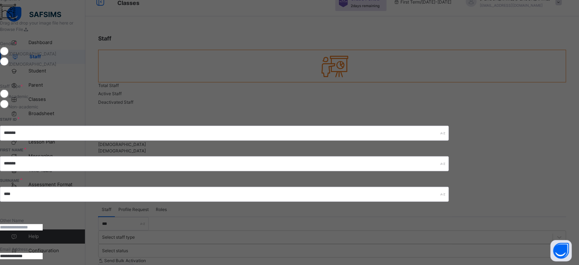
scroll to position [99, 0]
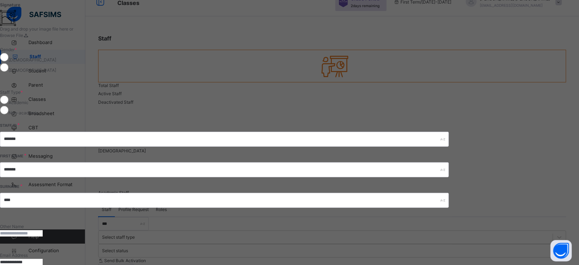
type input "**********"
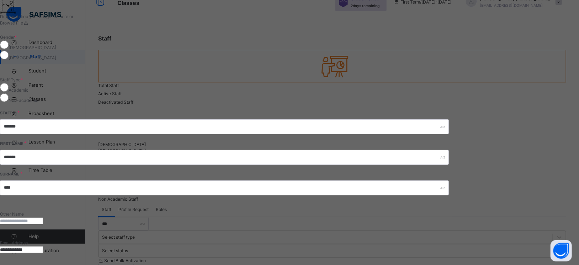
scroll to position [241, 0]
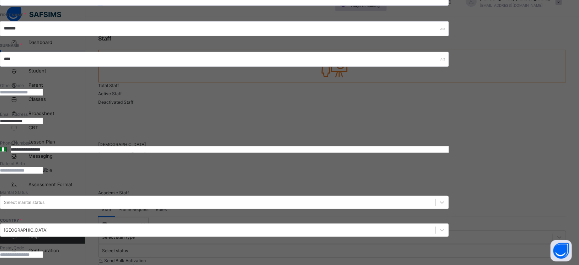
type input "**********"
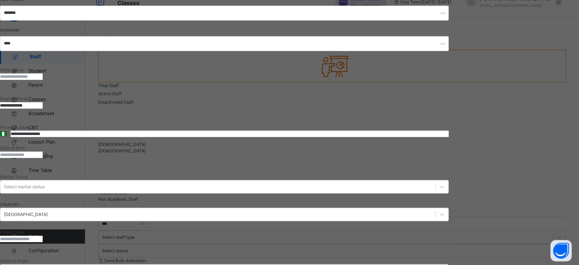
scroll to position [114, 0]
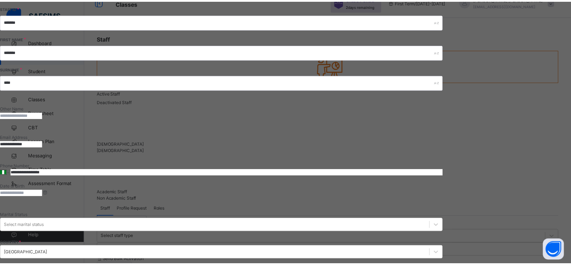
scroll to position [212, 0]
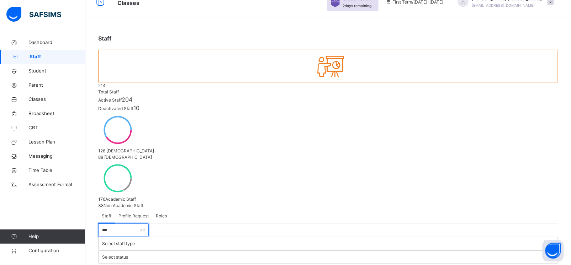
click at [128, 224] on input "***" at bounding box center [123, 231] width 51 height 14
type input "***"
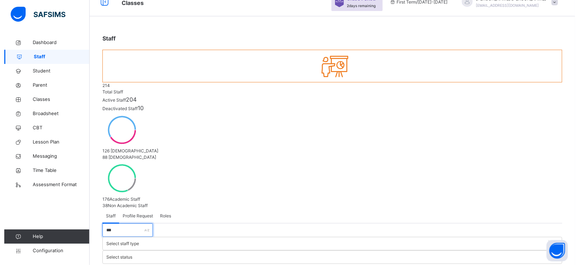
scroll to position [21, 0]
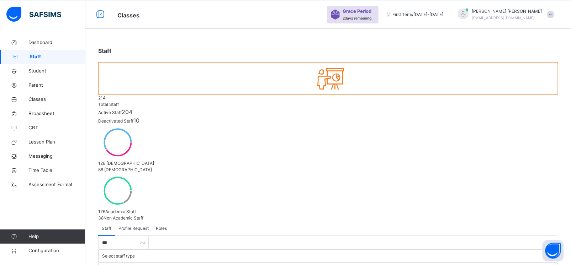
select select "**"
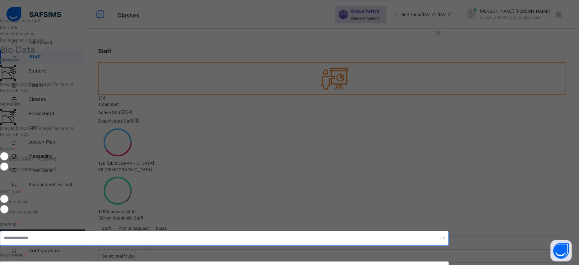
click at [321, 231] on input "text" at bounding box center [224, 238] width 449 height 15
type input "*******"
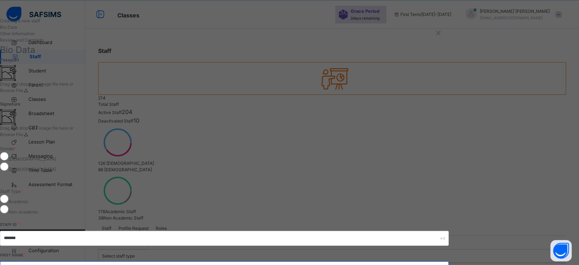
click at [303, 262] on input "text" at bounding box center [224, 269] width 449 height 15
type input "****"
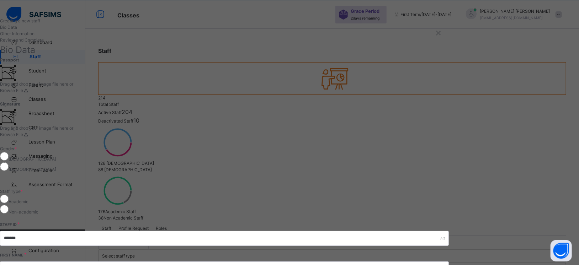
type input "******"
type input "****"
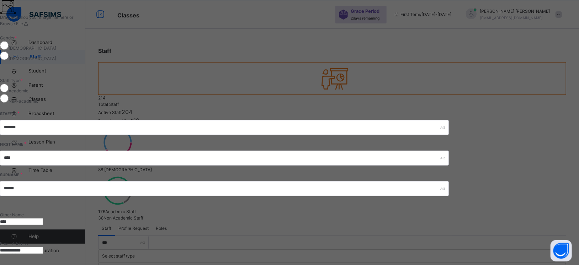
scroll to position [112, 0]
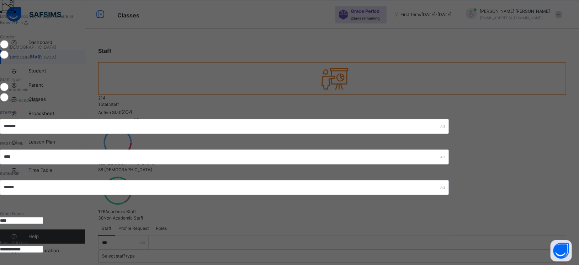
type input "**********"
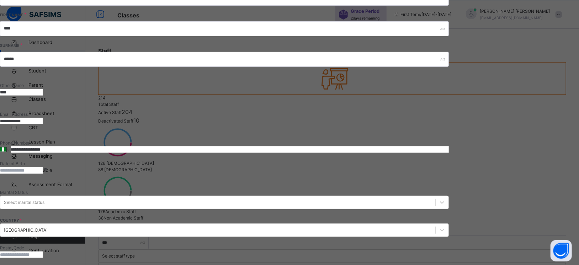
type input "**********"
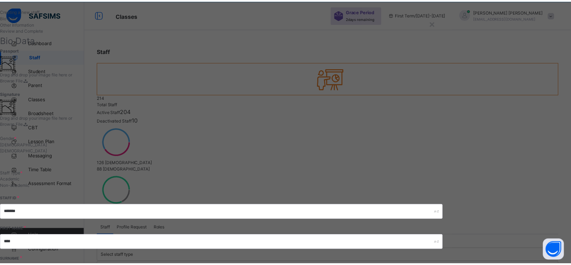
scroll to position [0, 0]
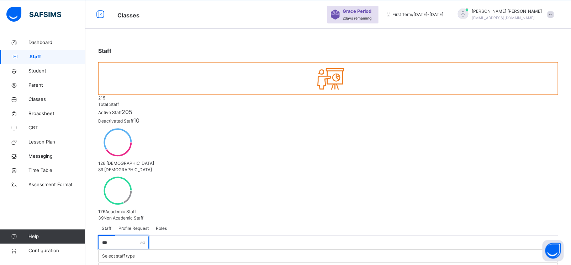
click at [131, 236] on input "***" at bounding box center [123, 243] width 51 height 14
drag, startPoint x: 131, startPoint y: 164, endPoint x: 84, endPoint y: 164, distance: 46.6
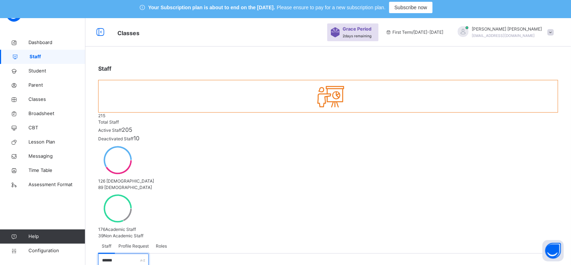
scroll to position [1, 0]
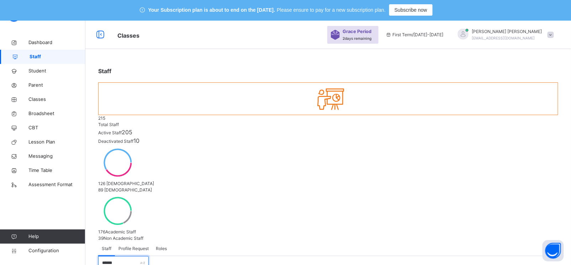
drag, startPoint x: 133, startPoint y: 186, endPoint x: 85, endPoint y: 181, distance: 47.9
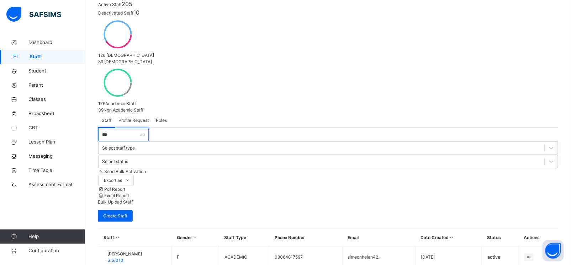
scroll to position [80, 0]
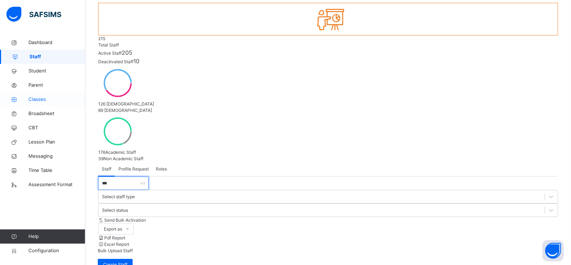
drag, startPoint x: 126, startPoint y: 105, endPoint x: 83, endPoint y: 105, distance: 43.4
type input "******"
drag, startPoint x: 127, startPoint y: 107, endPoint x: 99, endPoint y: 102, distance: 28.1
click at [99, 177] on input "******" at bounding box center [123, 184] width 51 height 14
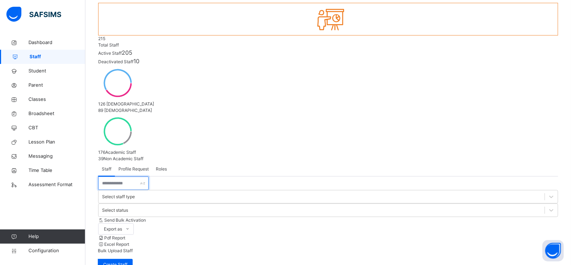
scroll to position [78, 0]
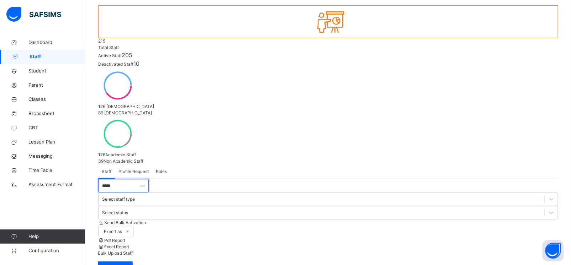
type input "*****"
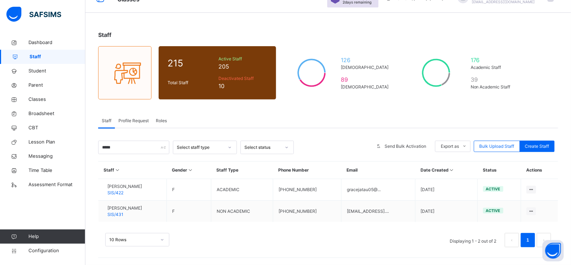
scroll to position [37, 0]
drag, startPoint x: 122, startPoint y: 147, endPoint x: 95, endPoint y: 145, distance: 27.1
click at [95, 145] on div "Staff 215 Total Staff Active Staff 205 Deactivated Staff 10 126 [DEMOGRAPHIC_DA…" at bounding box center [328, 143] width 486 height 246
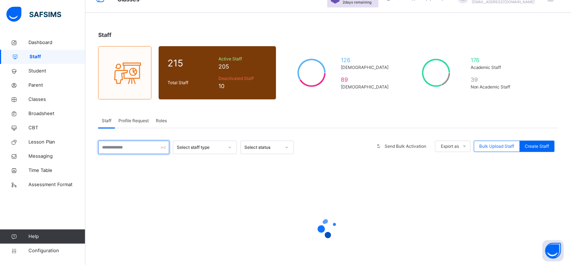
scroll to position [78, 0]
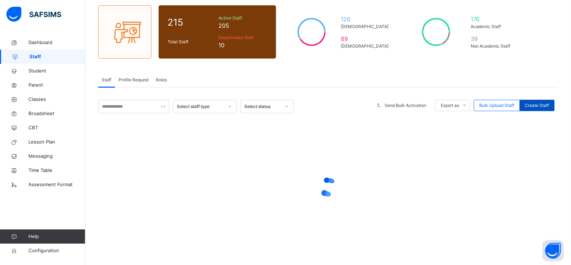
click at [541, 103] on span "Create Staff" at bounding box center [537, 105] width 24 height 6
select select "**"
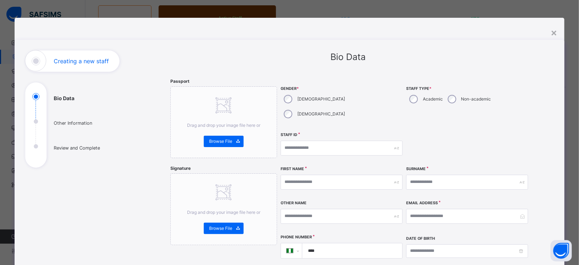
drag, startPoint x: 324, startPoint y: 100, endPoint x: 320, endPoint y: 100, distance: 4.3
click at [322, 107] on div "[DEMOGRAPHIC_DATA]" at bounding box center [314, 114] width 66 height 15
click at [333, 141] on input "text" at bounding box center [342, 148] width 122 height 15
type input "*"
type input "*******"
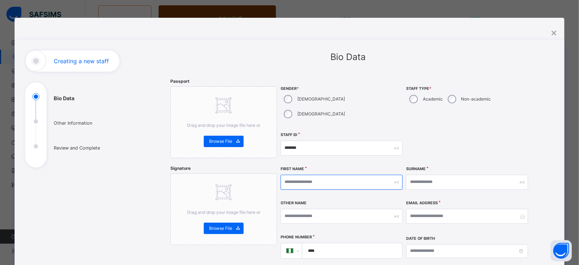
click at [319, 175] on input "text" at bounding box center [342, 182] width 122 height 15
type input "*****"
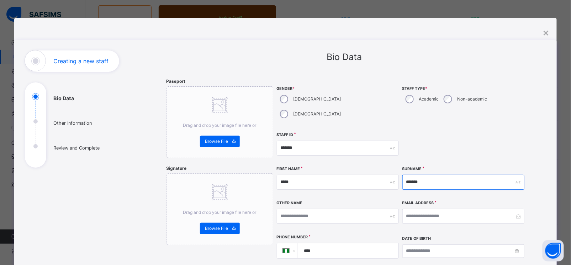
type input "*******"
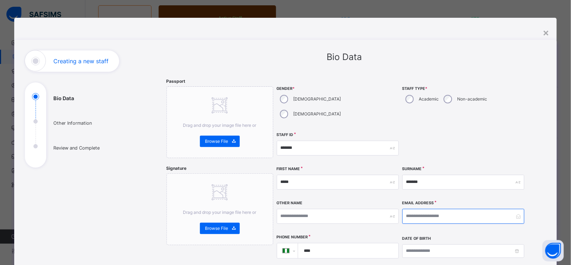
click at [433, 209] on input "email" at bounding box center [463, 216] width 122 height 15
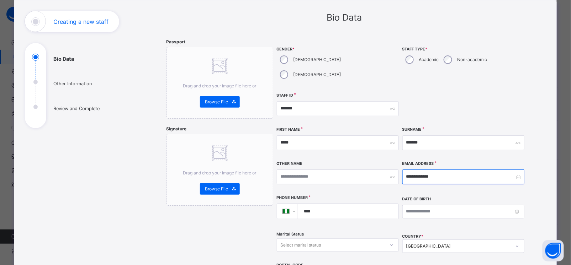
scroll to position [46, 0]
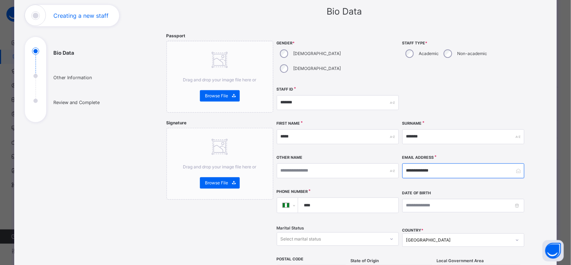
type input "**********"
click at [327, 198] on input "****" at bounding box center [347, 205] width 94 height 15
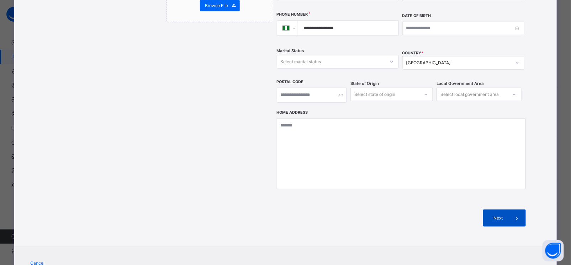
type input "**********"
click at [505, 215] on span "Next" at bounding box center [499, 218] width 20 height 6
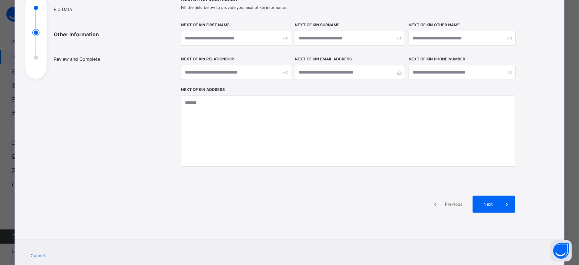
scroll to position [114, 0]
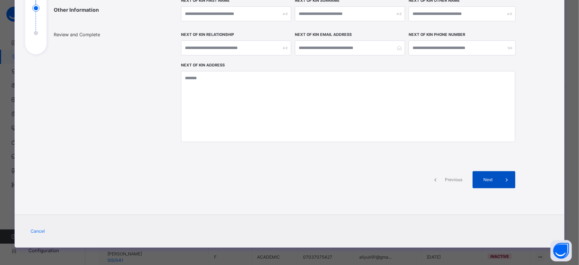
click at [496, 175] on div "Next" at bounding box center [494, 180] width 43 height 17
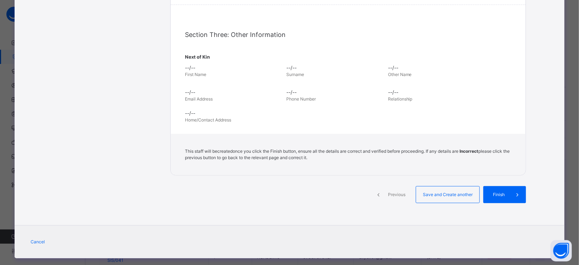
scroll to position [239, 0]
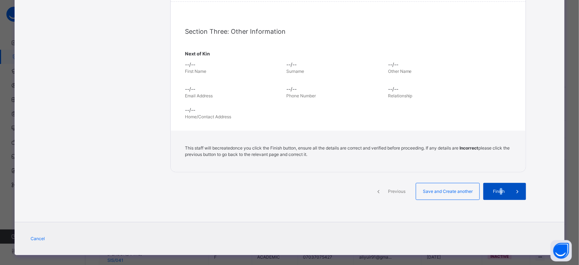
click at [500, 191] on div "Finish" at bounding box center [505, 191] width 43 height 17
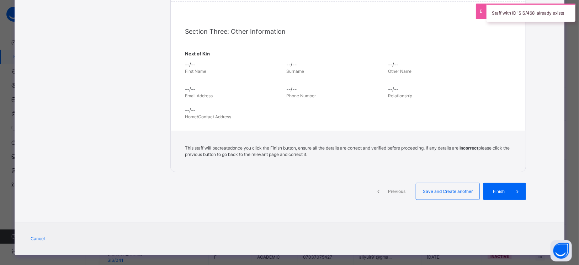
click at [387, 189] on span "Previous" at bounding box center [397, 192] width 20 height 6
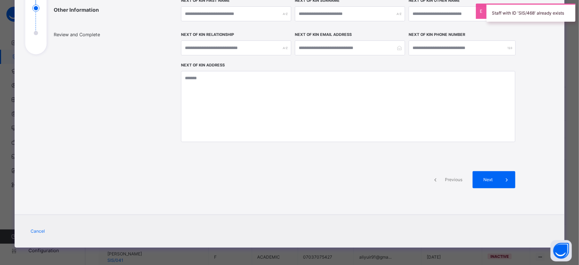
click at [442, 174] on span at bounding box center [435, 180] width 17 height 17
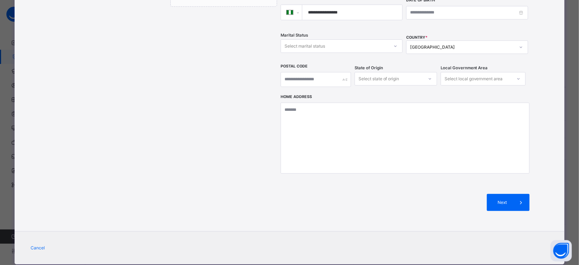
scroll to position [0, 0]
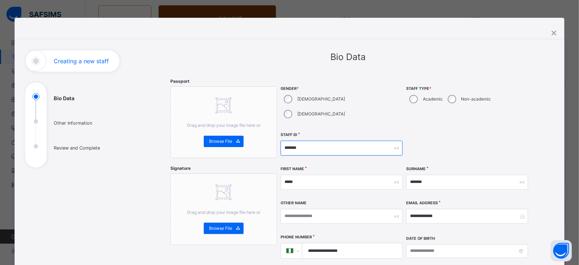
click at [308, 141] on input "*******" at bounding box center [342, 148] width 122 height 15
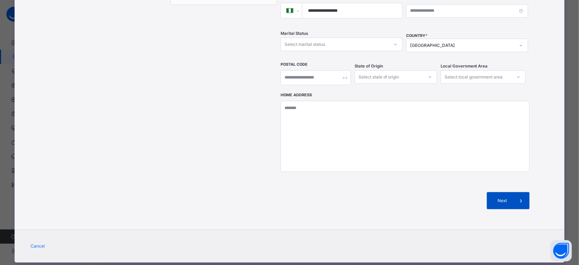
type input "*******"
click at [514, 192] on span at bounding box center [521, 200] width 17 height 17
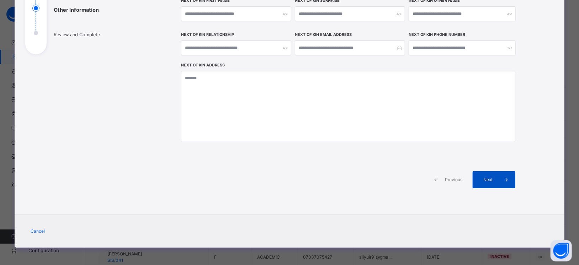
click at [498, 182] on span at bounding box center [506, 180] width 17 height 17
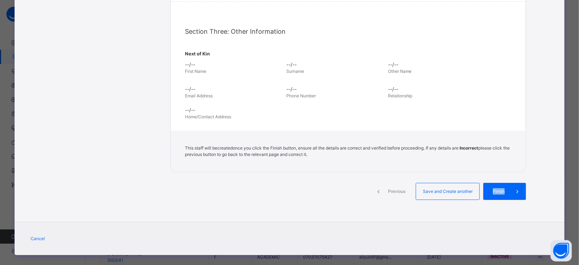
click at [498, 189] on span "Finish" at bounding box center [499, 192] width 20 height 6
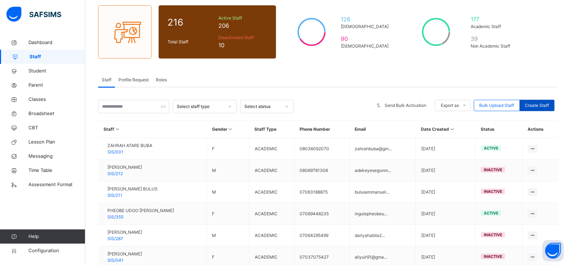
click at [549, 102] on span "Create Staff" at bounding box center [537, 105] width 24 height 6
select select "**"
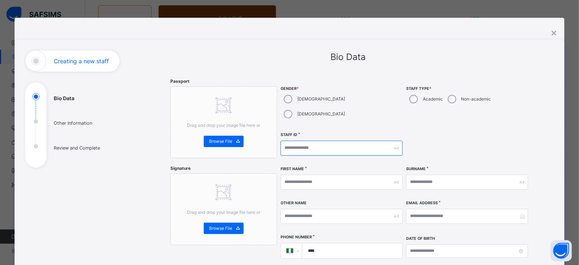
click at [320, 141] on input "text" at bounding box center [342, 148] width 122 height 15
type input "*******"
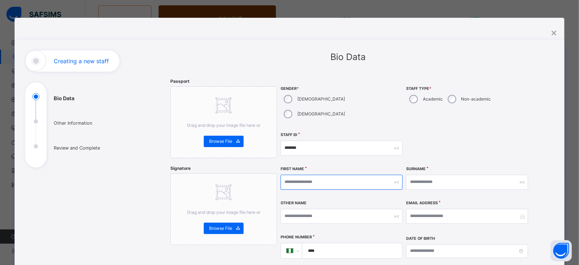
click at [309, 175] on input "text" at bounding box center [342, 182] width 122 height 15
type input "****"
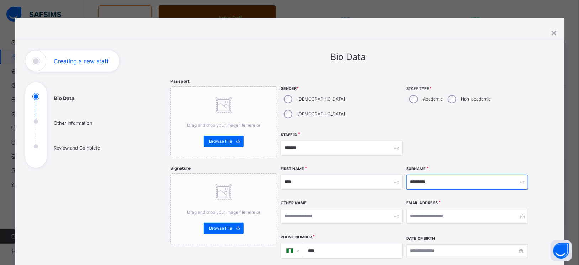
type input "*********"
click at [432, 209] on input "email" at bounding box center [467, 216] width 122 height 15
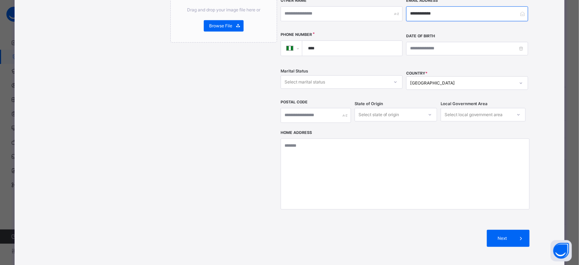
scroll to position [224, 0]
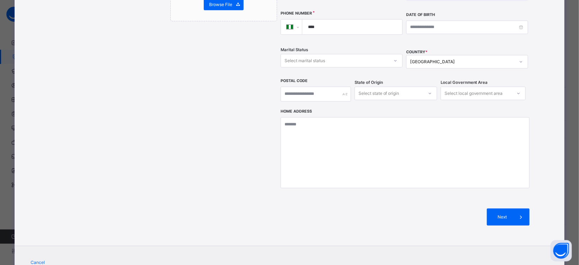
type input "**********"
click at [335, 20] on input "****" at bounding box center [351, 27] width 94 height 15
type input "**********"
click at [503, 214] on span "Next" at bounding box center [502, 217] width 20 height 6
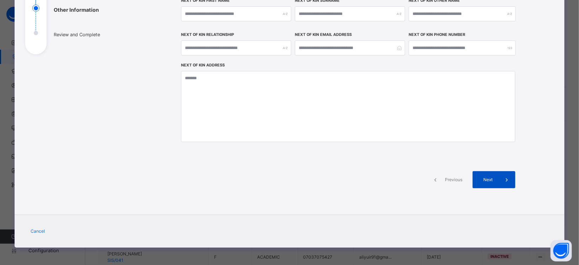
click at [492, 174] on div "Next" at bounding box center [494, 180] width 43 height 17
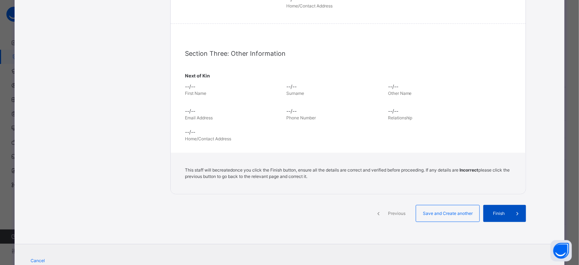
click at [505, 211] on span "Finish" at bounding box center [499, 214] width 20 height 6
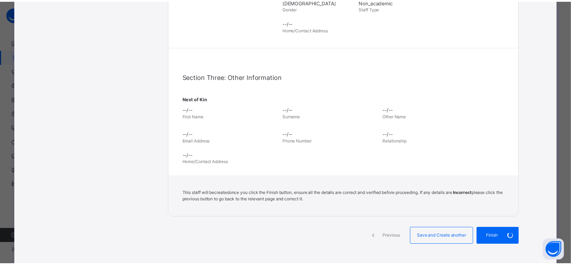
scroll to position [231, 0]
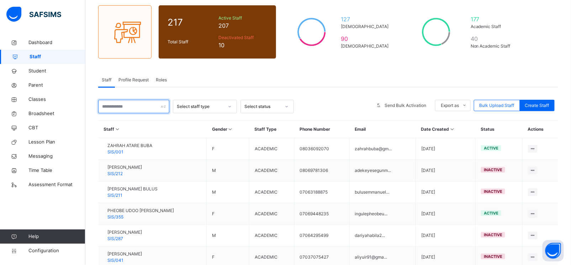
click at [125, 109] on input "text" at bounding box center [133, 107] width 71 height 14
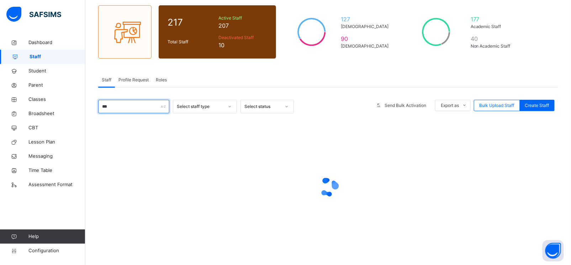
type input "***"
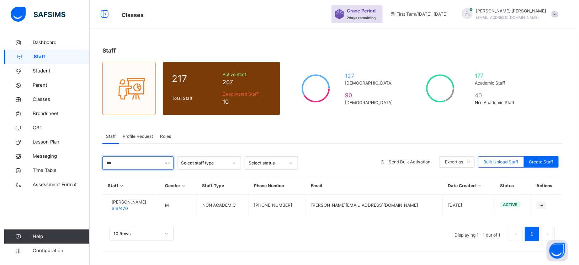
scroll to position [21, 0]
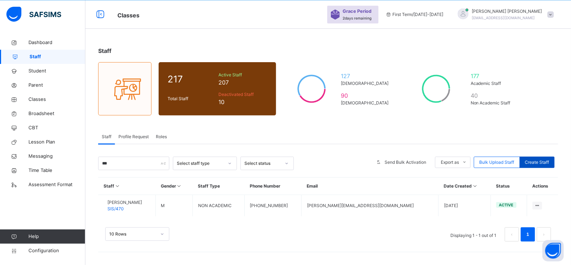
click at [539, 160] on span "Create Staff" at bounding box center [537, 162] width 24 height 6
select select "**"
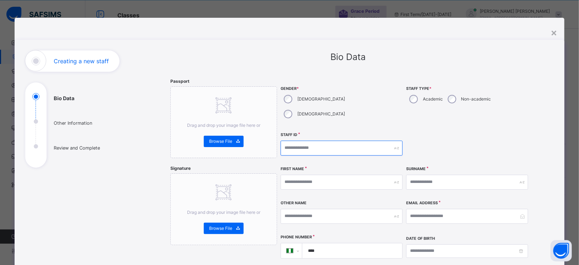
click at [323, 141] on input "text" at bounding box center [342, 148] width 122 height 15
type input "*******"
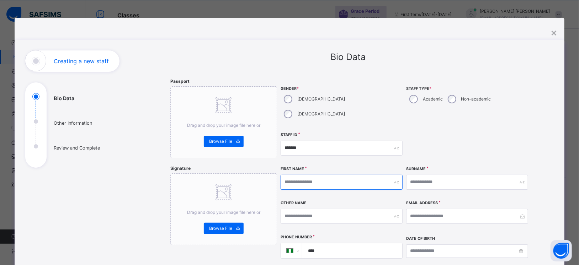
click at [322, 175] on input "text" at bounding box center [342, 182] width 122 height 15
type input "****"
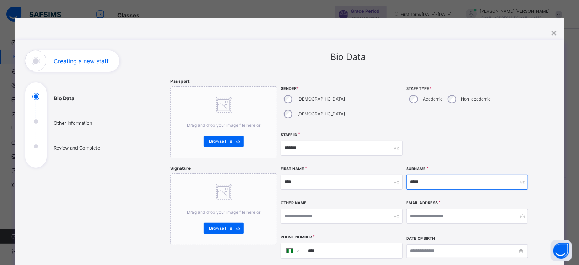
type input "*****"
click at [429, 209] on input "email" at bounding box center [467, 216] width 122 height 15
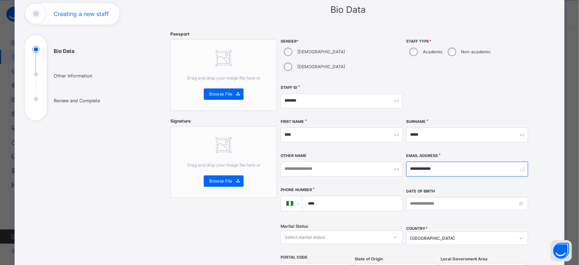
scroll to position [74, 0]
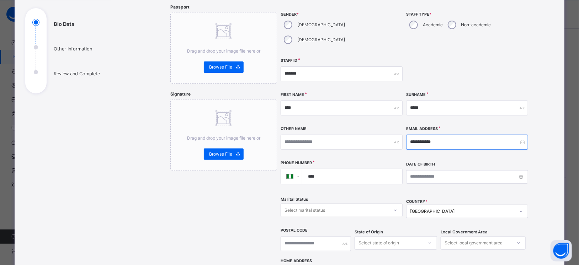
type input "**********"
click at [337, 169] on input "****" at bounding box center [351, 176] width 94 height 15
type input "**********"
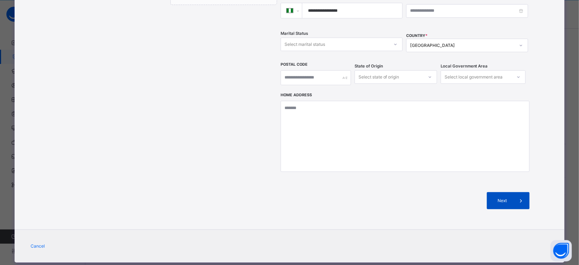
click at [498, 198] on span "Next" at bounding box center [502, 201] width 20 height 6
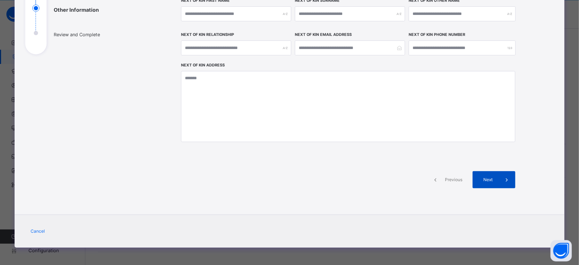
click at [498, 184] on span at bounding box center [506, 180] width 17 height 17
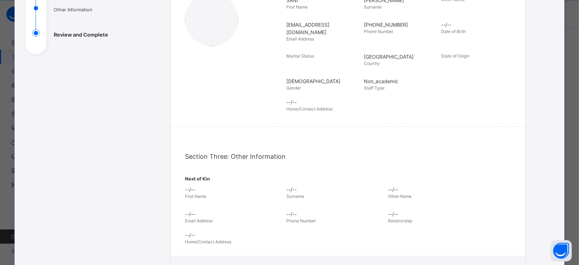
scroll to position [239, 0]
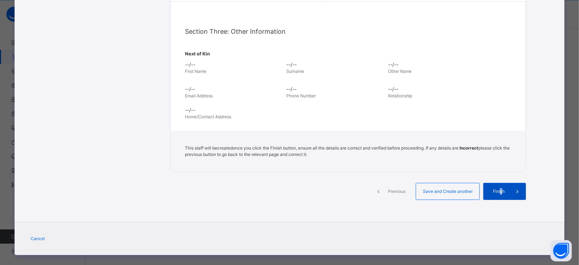
click at [500, 189] on span "Finish" at bounding box center [499, 192] width 20 height 6
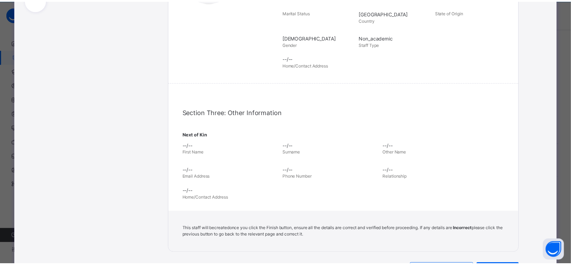
scroll to position [195, 0]
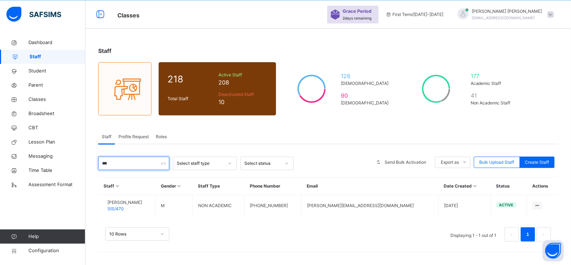
click at [121, 166] on input "***" at bounding box center [133, 164] width 71 height 14
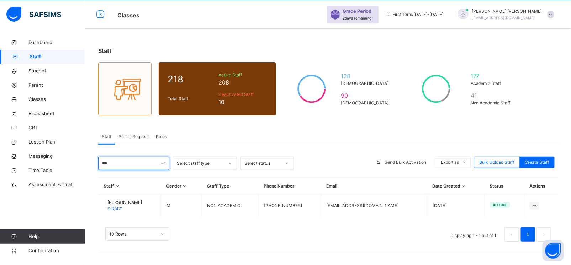
type input "***"
click at [362, 226] on div "10 Rows Displaying 1 - 1 out of 1 1" at bounding box center [328, 231] width 460 height 36
click at [549, 160] on span "Create Staff" at bounding box center [537, 162] width 24 height 6
select select "**"
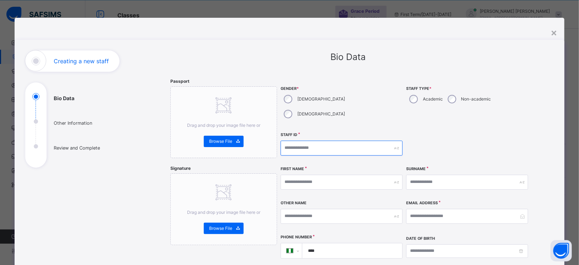
click at [325, 141] on input "text" at bounding box center [342, 148] width 122 height 15
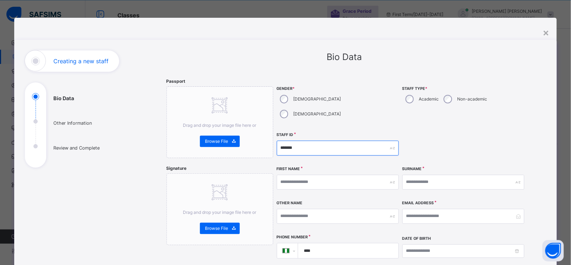
type input "*******"
click at [311, 175] on input "text" at bounding box center [338, 182] width 122 height 15
type input "********"
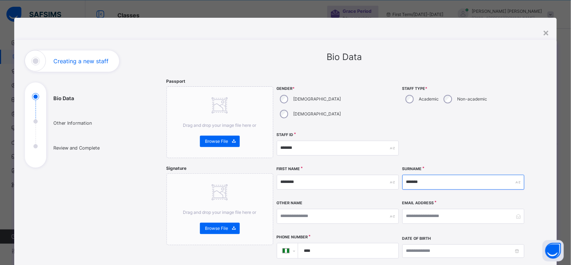
type input "*******"
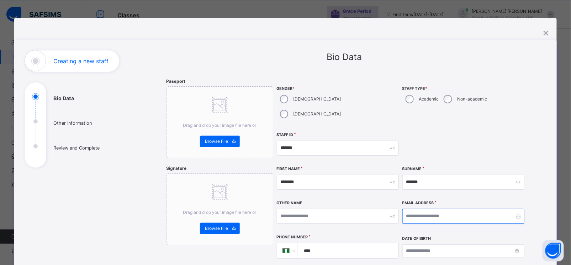
click at [428, 209] on input "email" at bounding box center [463, 216] width 122 height 15
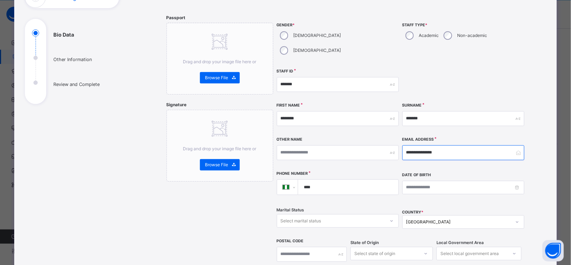
scroll to position [67, 0]
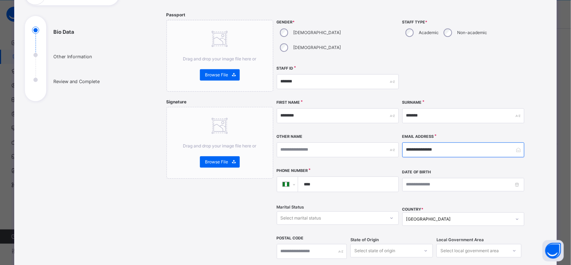
type input "**********"
click at [339, 177] on input "****" at bounding box center [347, 184] width 94 height 15
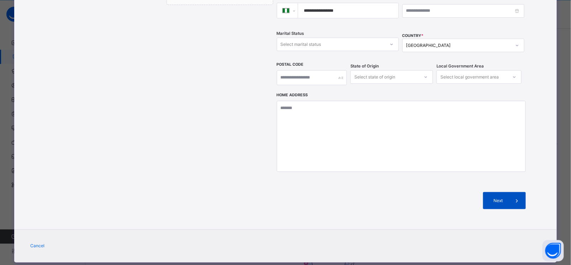
type input "**********"
click at [499, 198] on span "Next" at bounding box center [499, 201] width 20 height 6
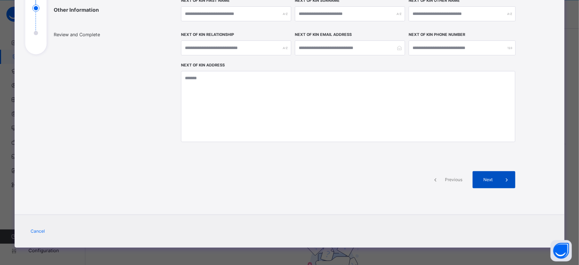
click at [496, 181] on div "Next" at bounding box center [494, 180] width 43 height 17
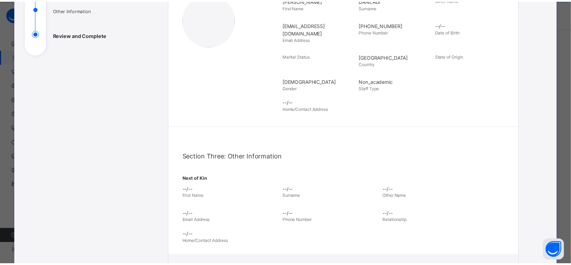
scroll to position [239, 0]
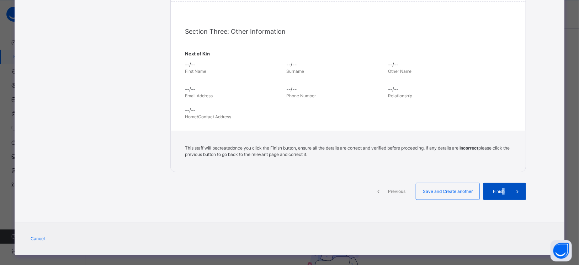
click at [503, 189] on span "Finish" at bounding box center [499, 192] width 20 height 6
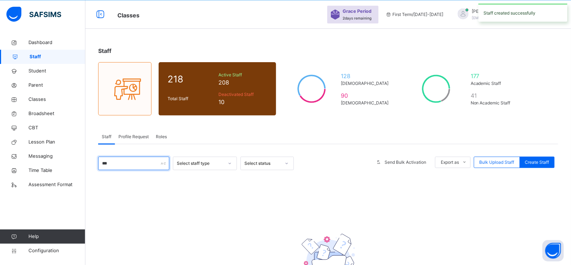
click at [135, 163] on input "***" at bounding box center [133, 164] width 71 height 14
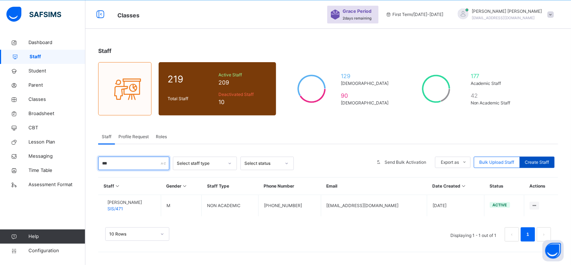
type input "***"
click at [545, 163] on span "Create Staff" at bounding box center [537, 162] width 24 height 6
select select "**"
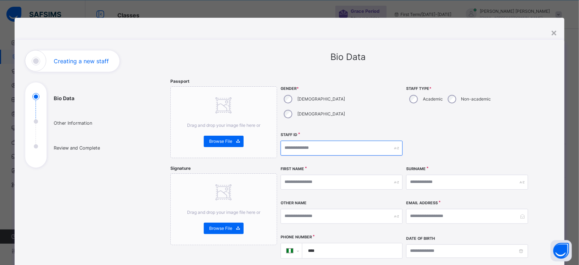
click at [310, 141] on input "text" at bounding box center [342, 148] width 122 height 15
type input "*******"
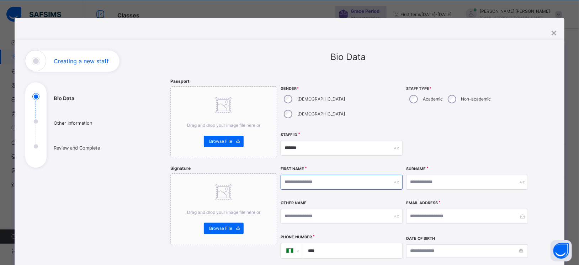
click at [313, 175] on input "text" at bounding box center [342, 182] width 122 height 15
type input "*****"
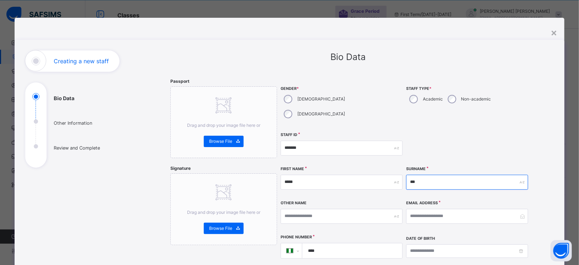
type input "***"
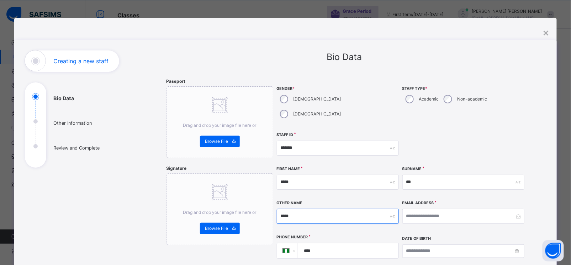
scroll to position [157, 0]
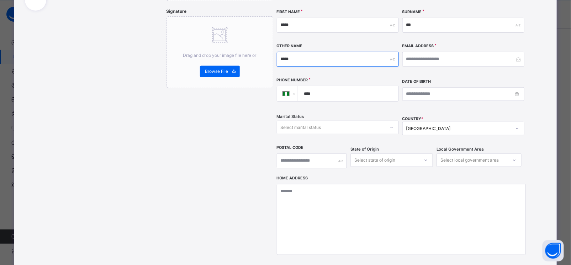
type input "*****"
click at [437, 52] on input "email" at bounding box center [463, 59] width 122 height 15
type input "**********"
click at [350, 86] on input "****" at bounding box center [347, 93] width 94 height 15
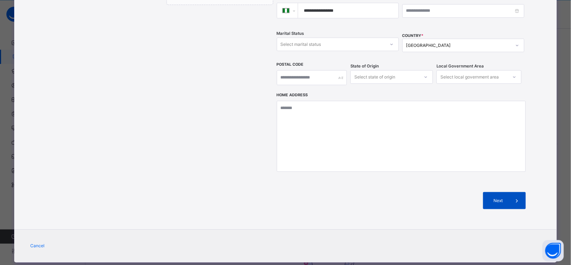
type input "**********"
click at [505, 192] on div "Next" at bounding box center [504, 200] width 43 height 17
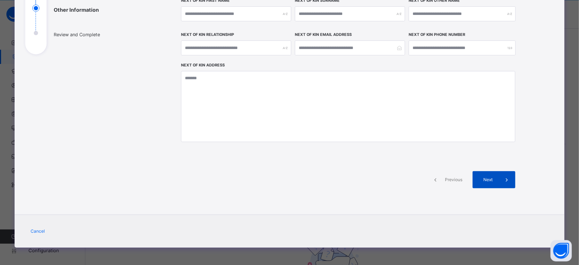
click at [496, 179] on div "Next" at bounding box center [494, 180] width 43 height 17
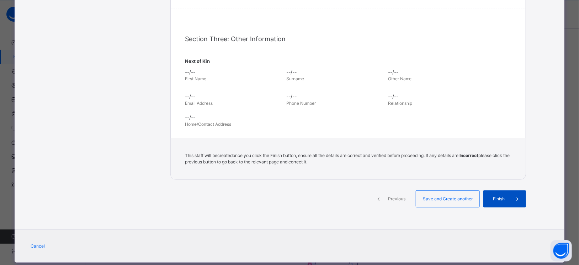
click at [505, 196] on span "Finish" at bounding box center [499, 199] width 20 height 6
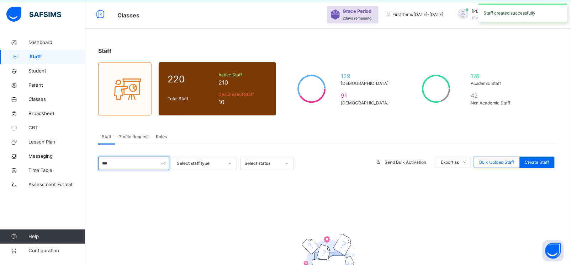
click at [117, 164] on input "***" at bounding box center [133, 164] width 71 height 14
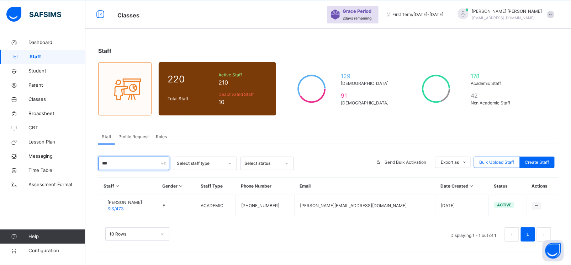
type input "***"
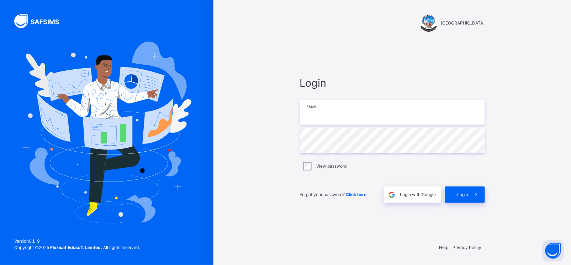
type input "**********"
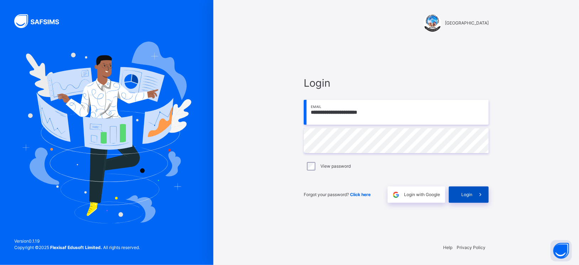
click at [469, 200] on div "Login" at bounding box center [469, 195] width 40 height 16
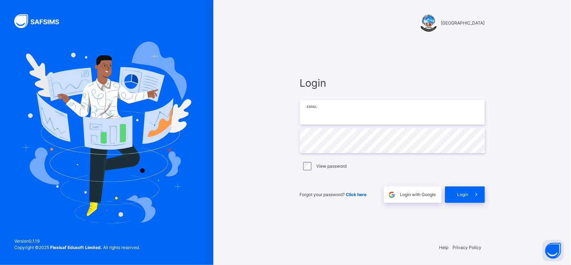
type input "**********"
